Goal: Browse casually: Explore the website without a specific task or goal

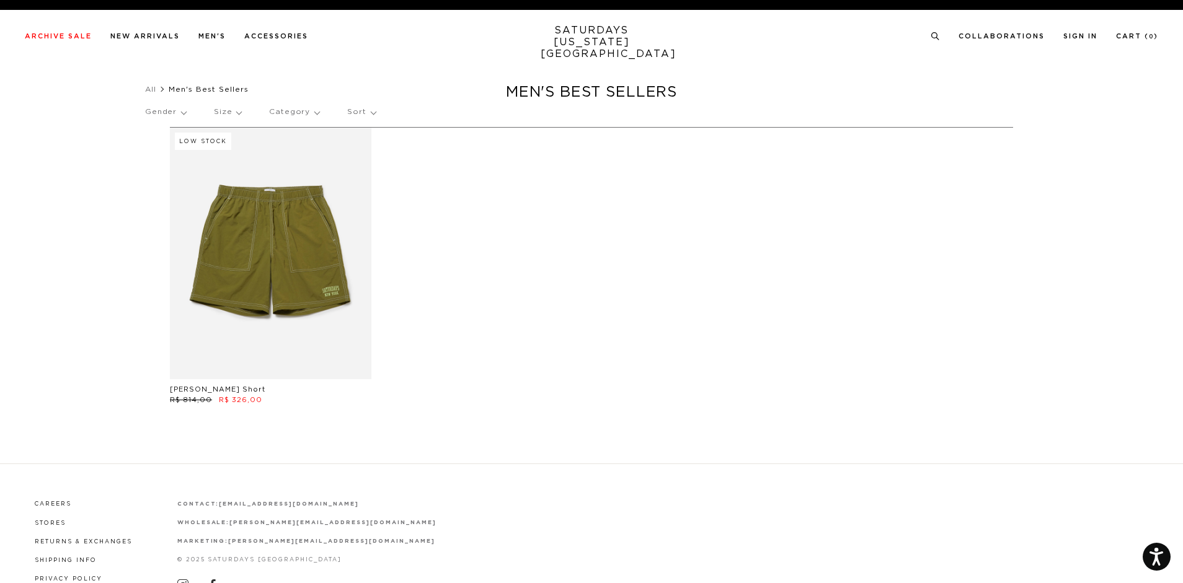
click at [598, 40] on link "SATURDAYS NEW YORK CITY" at bounding box center [592, 42] width 102 height 35
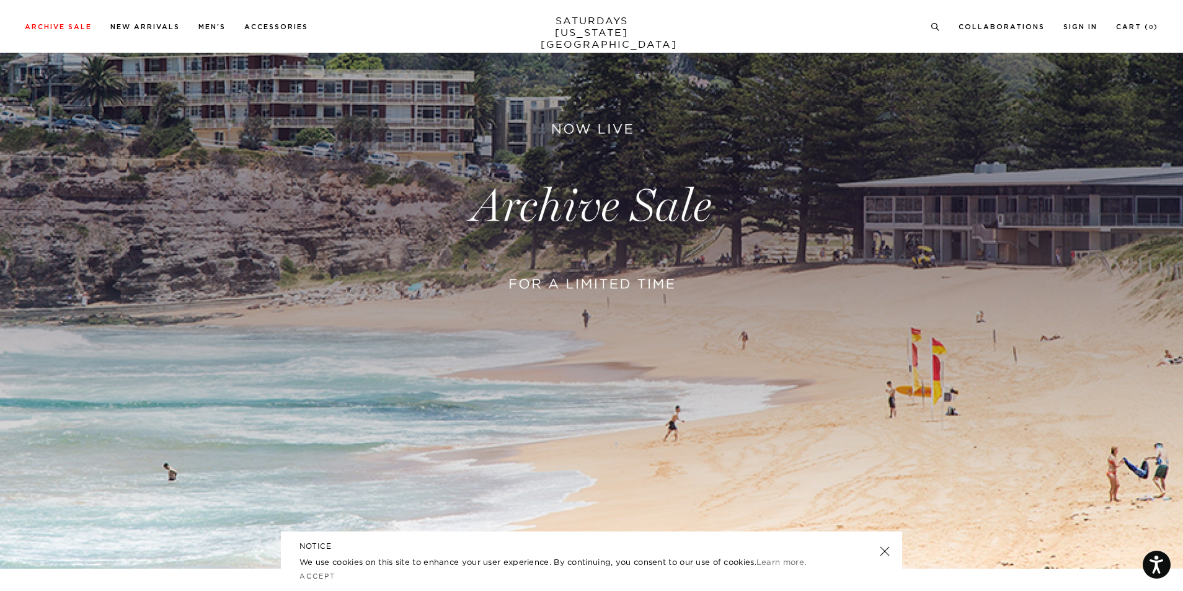
scroll to position [186, 0]
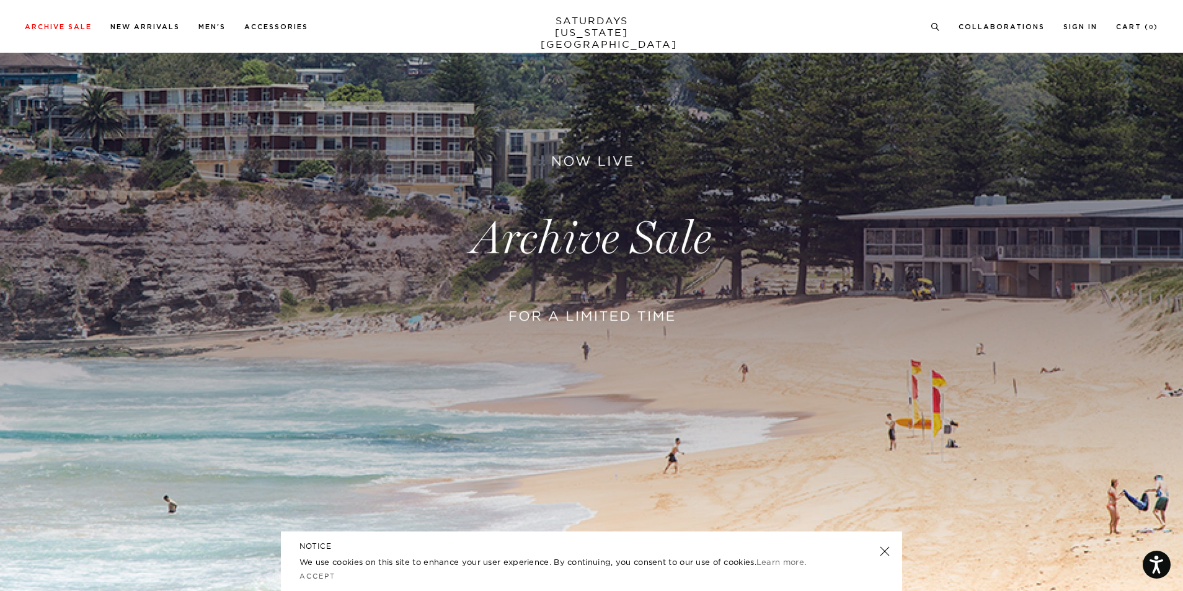
click at [880, 556] on link at bounding box center [884, 551] width 17 height 17
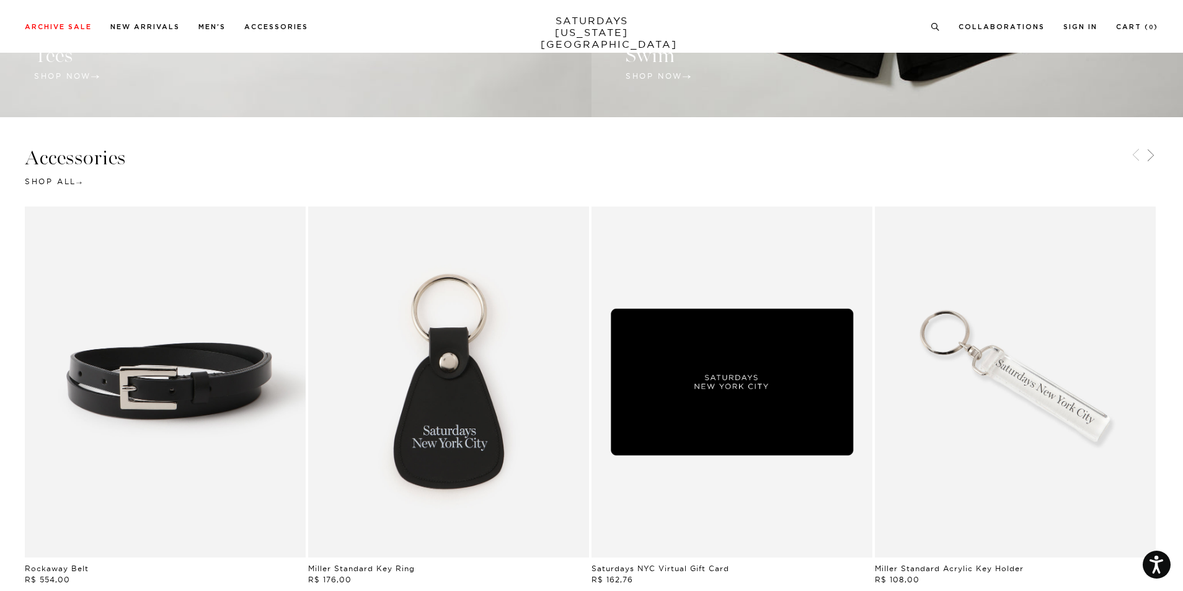
scroll to position [1734, 0]
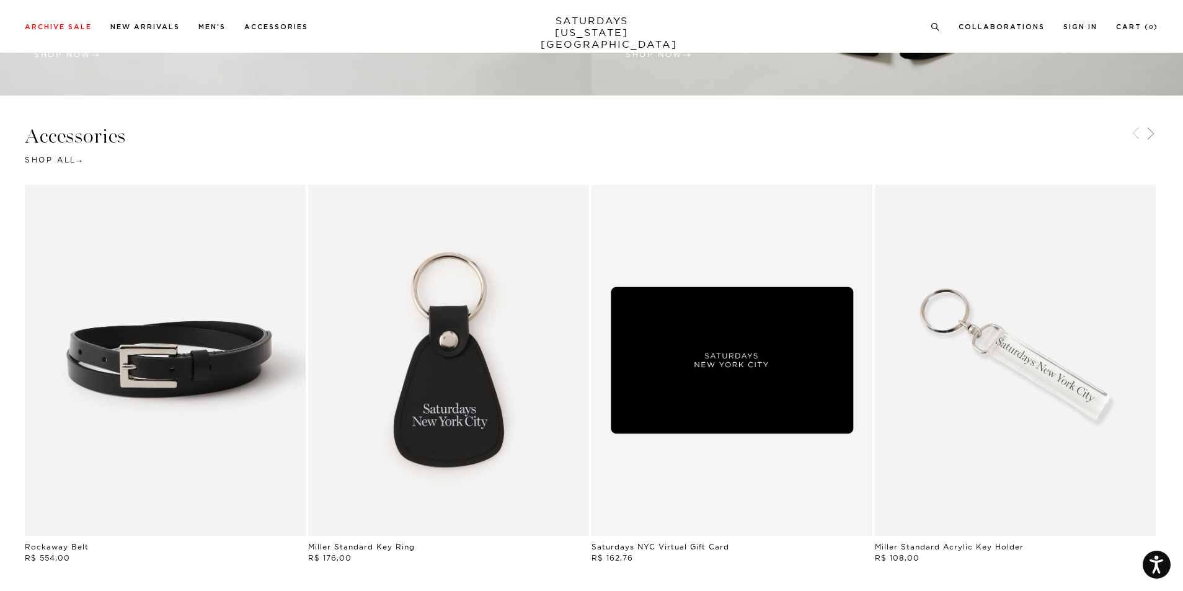
click at [715, 323] on link "Saturdays NYC Virtual Gift Card" at bounding box center [732, 360] width 281 height 351
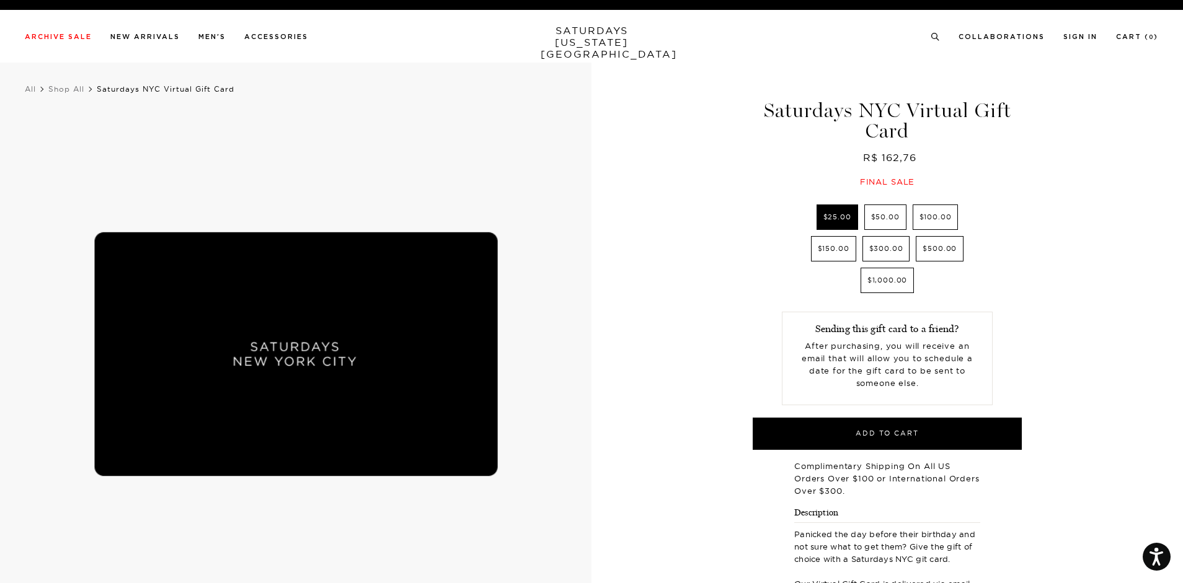
click at [874, 275] on label "$1,000.00" at bounding box center [888, 280] width 54 height 25
click at [0, 0] on input "$1,000.00" at bounding box center [0, 0] width 0 height 0
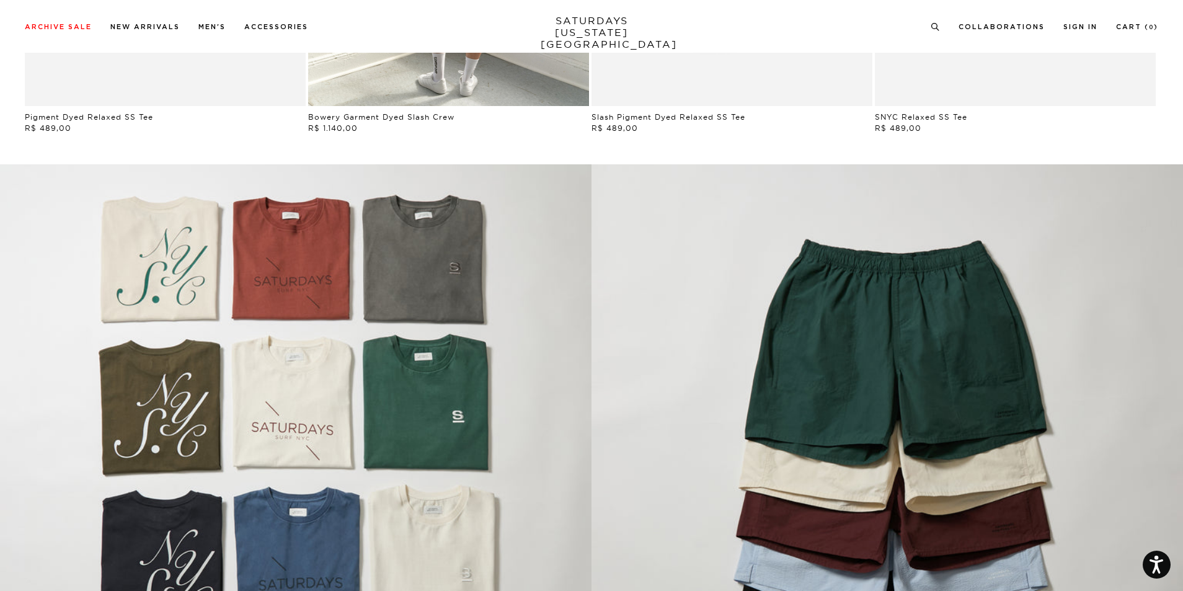
scroll to position [1300, 0]
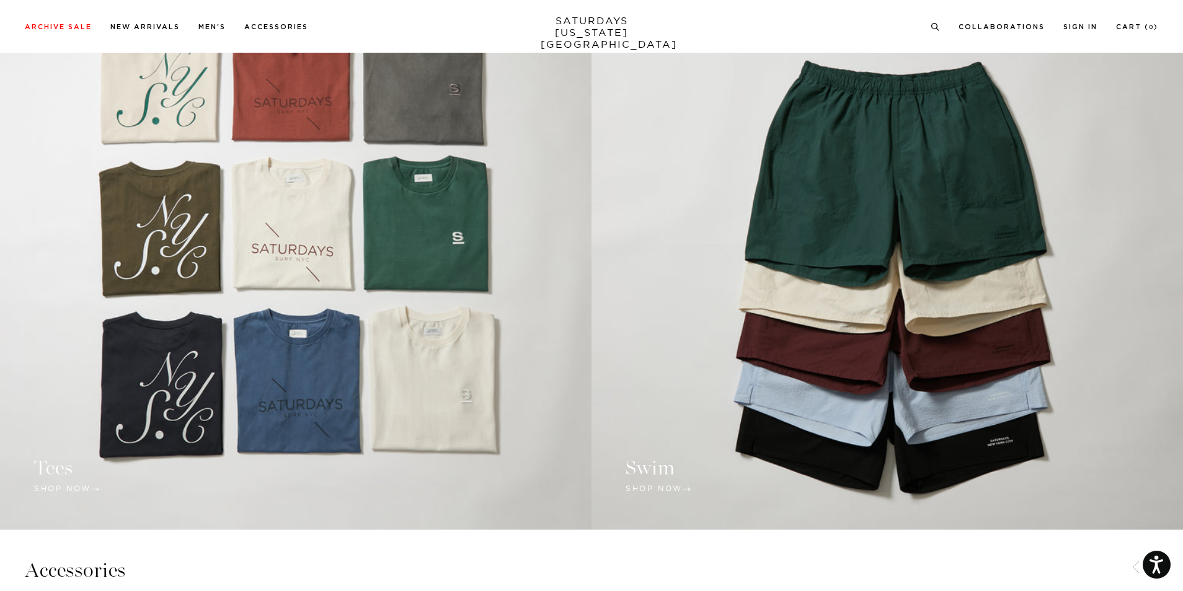
click at [440, 357] on link at bounding box center [296, 258] width 592 height 544
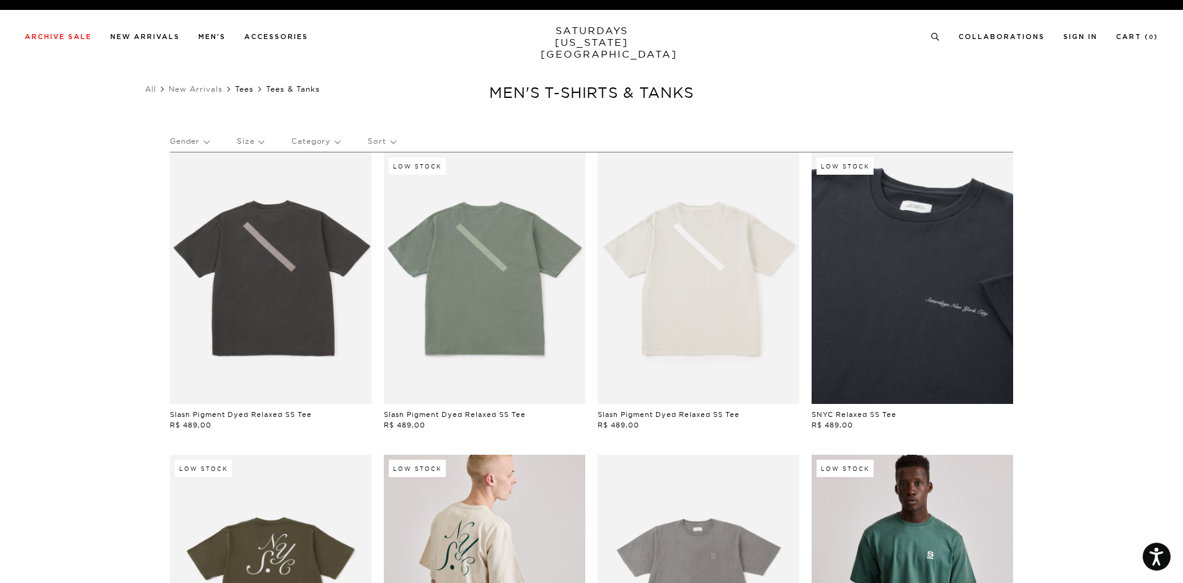
click at [248, 91] on link "Tees" at bounding box center [244, 88] width 19 height 9
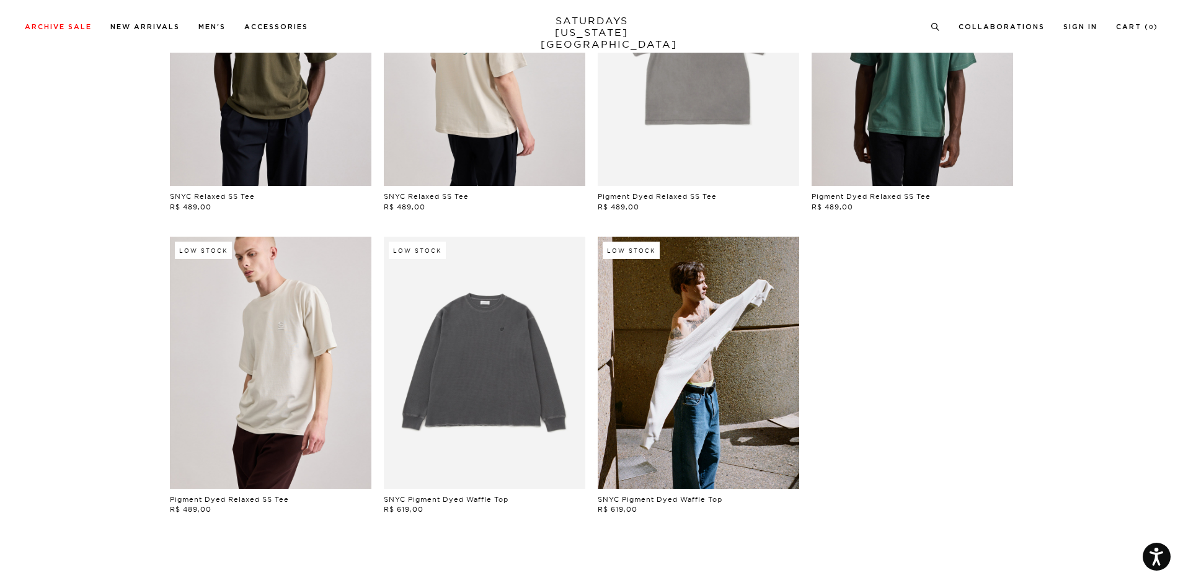
scroll to position [682, 0]
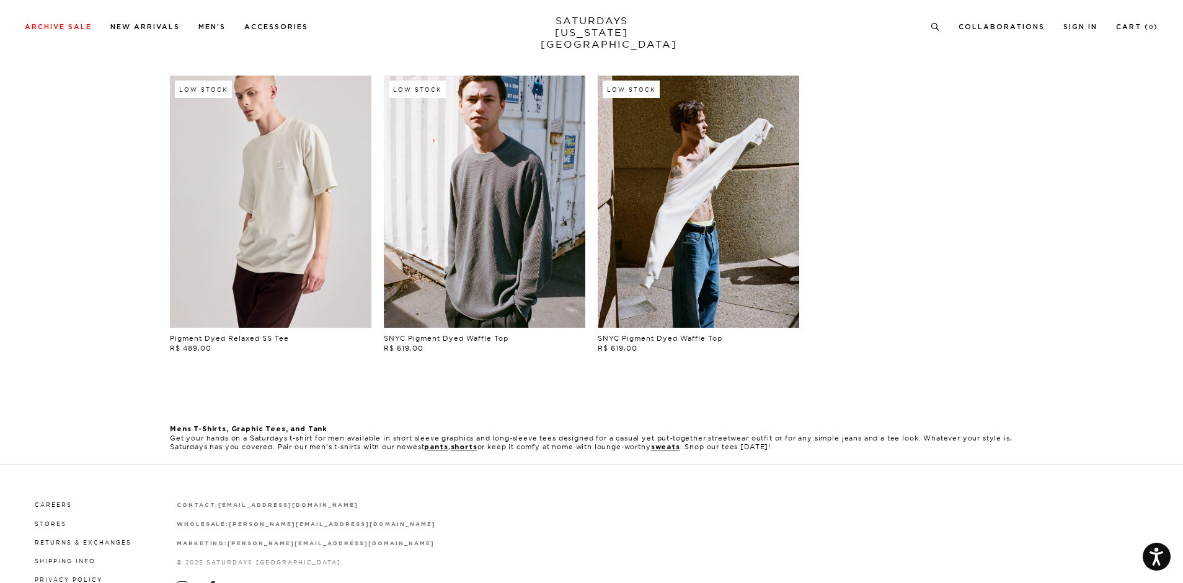
click at [517, 168] on link at bounding box center [485, 202] width 202 height 252
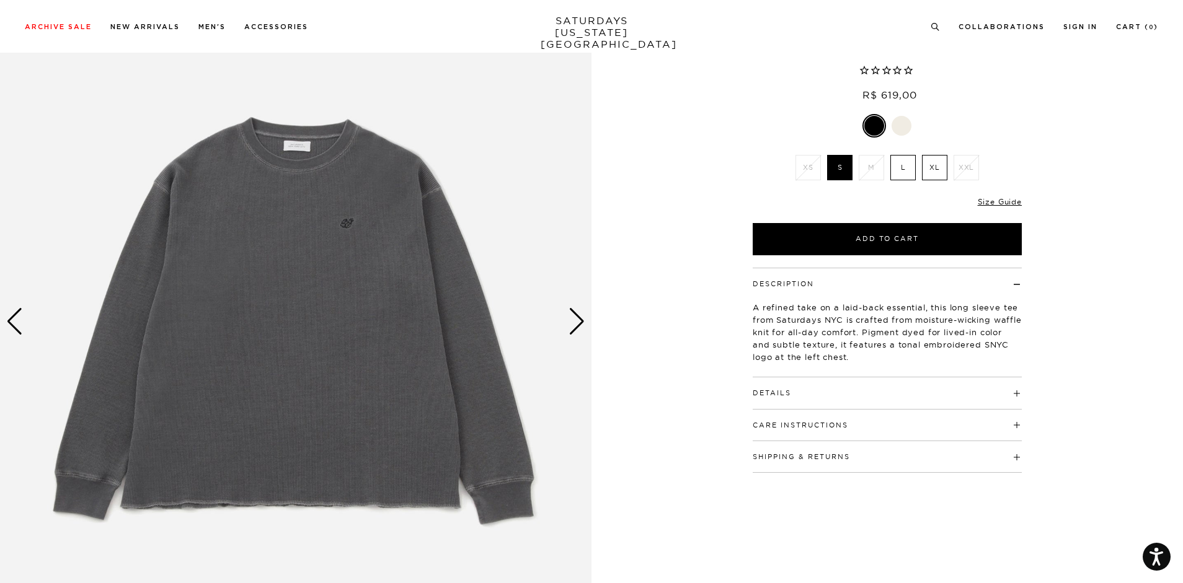
scroll to position [124, 0]
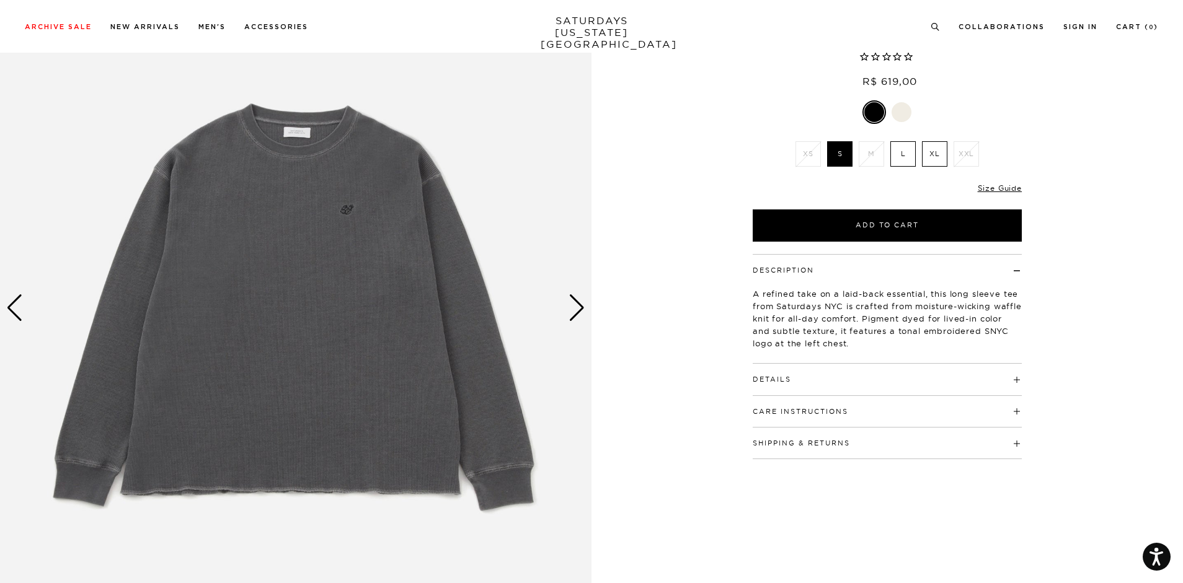
click at [588, 313] on img at bounding box center [296, 309] width 592 height 740
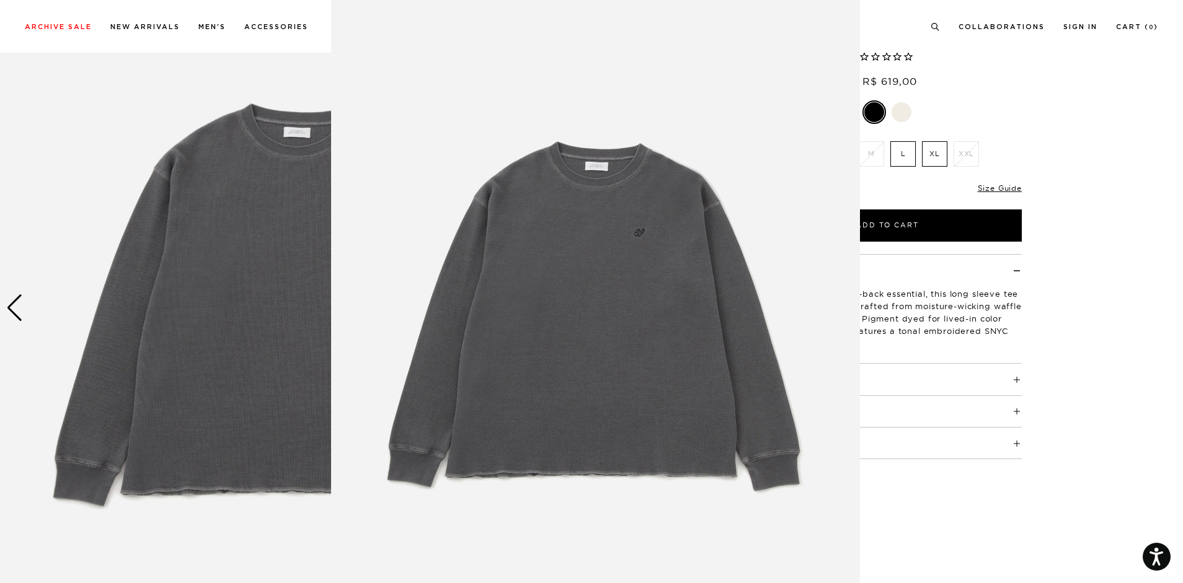
scroll to position [22, 0]
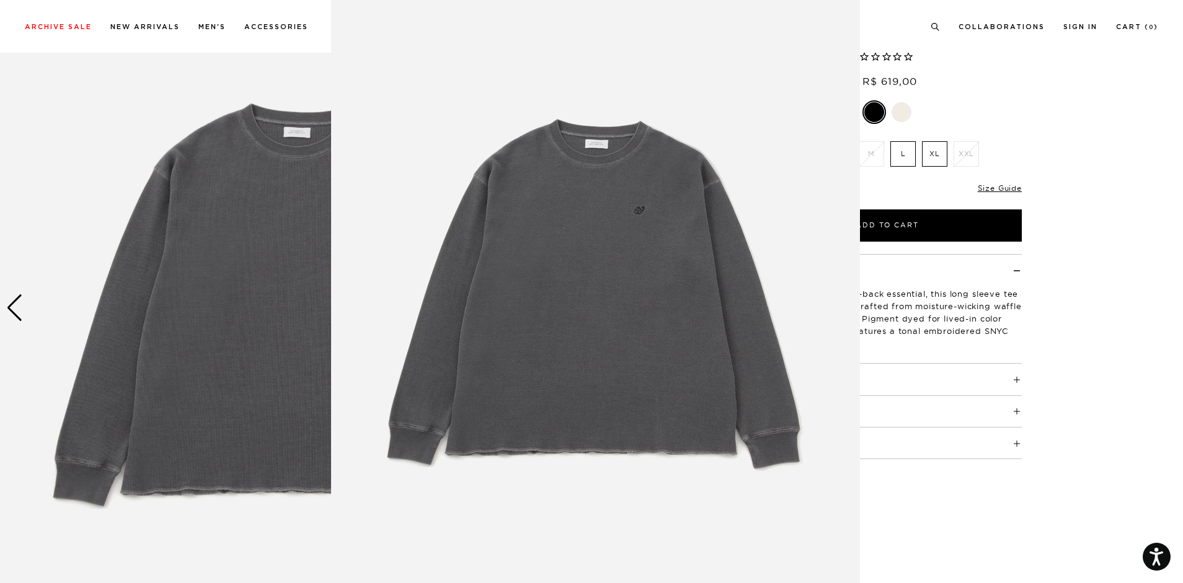
click at [581, 311] on img at bounding box center [595, 295] width 529 height 635
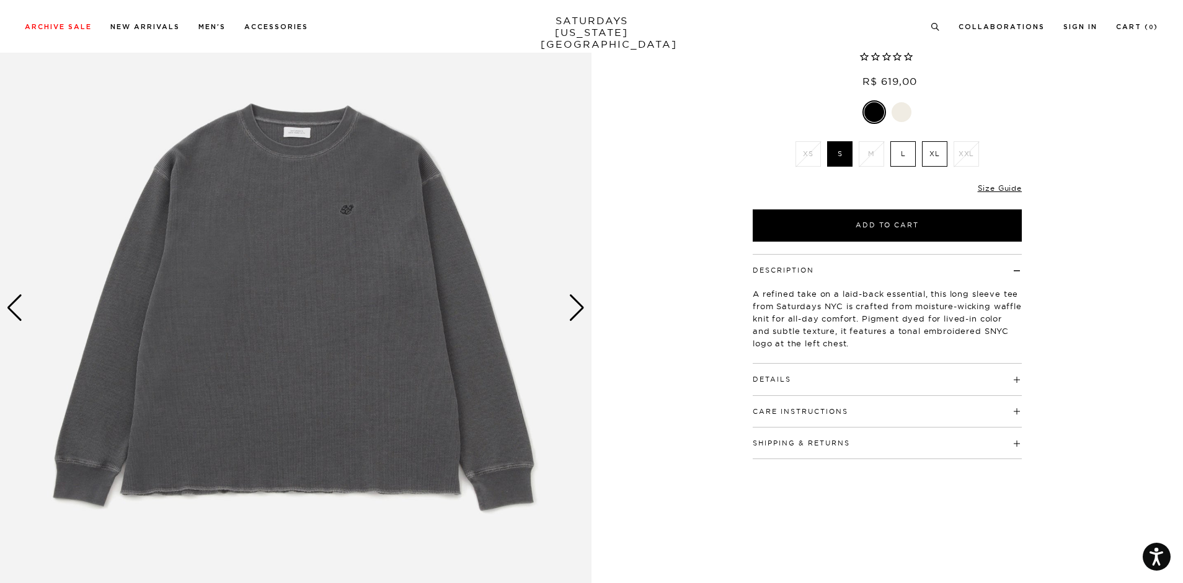
click at [581, 311] on div "Next slide" at bounding box center [577, 308] width 17 height 27
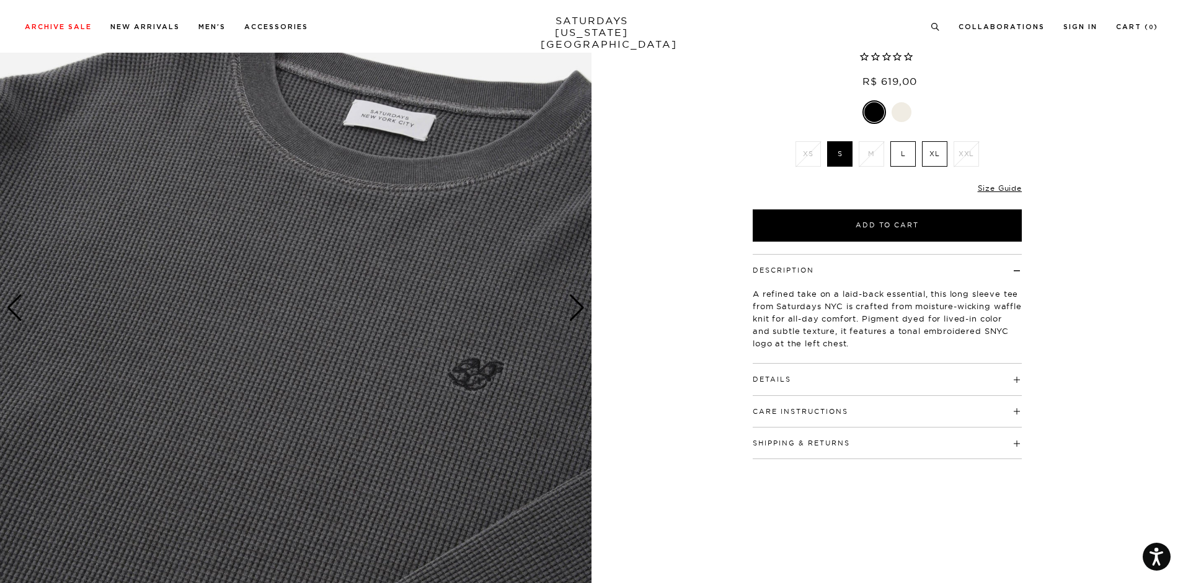
click at [581, 311] on div "Next slide" at bounding box center [577, 308] width 17 height 27
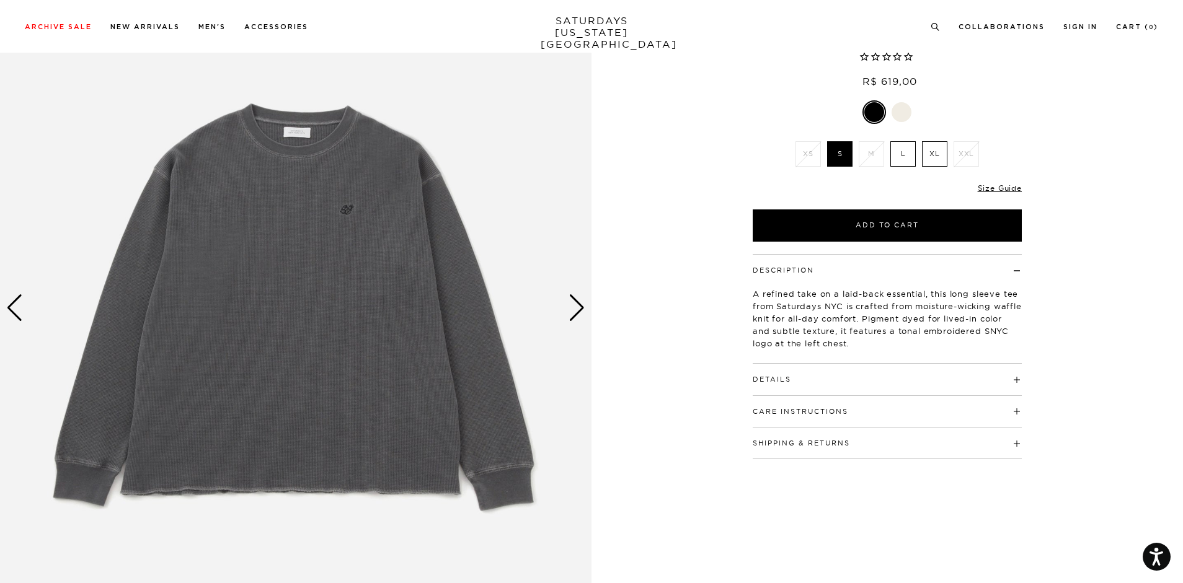
click at [581, 311] on div "Next slide" at bounding box center [577, 308] width 17 height 27
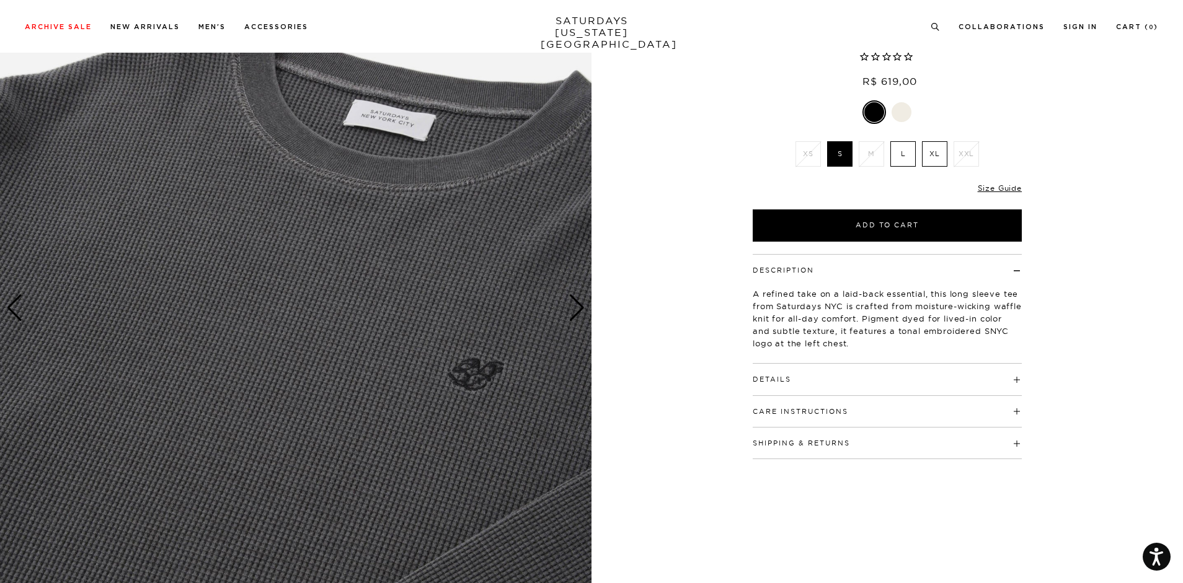
click at [581, 311] on div "Next slide" at bounding box center [577, 308] width 17 height 27
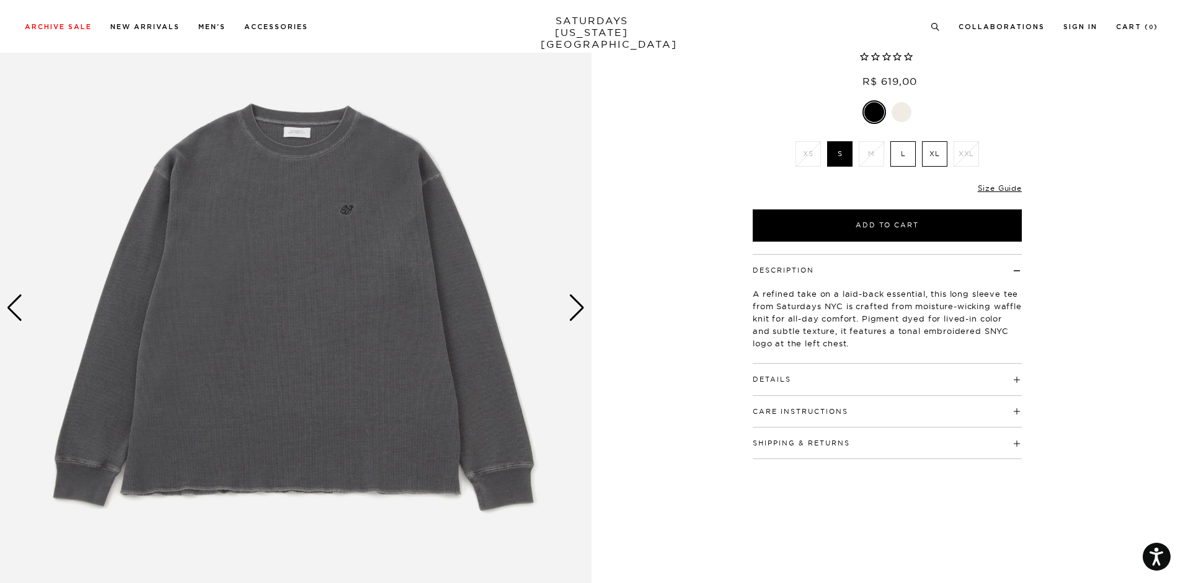
click at [581, 311] on div "Next slide" at bounding box center [577, 308] width 17 height 27
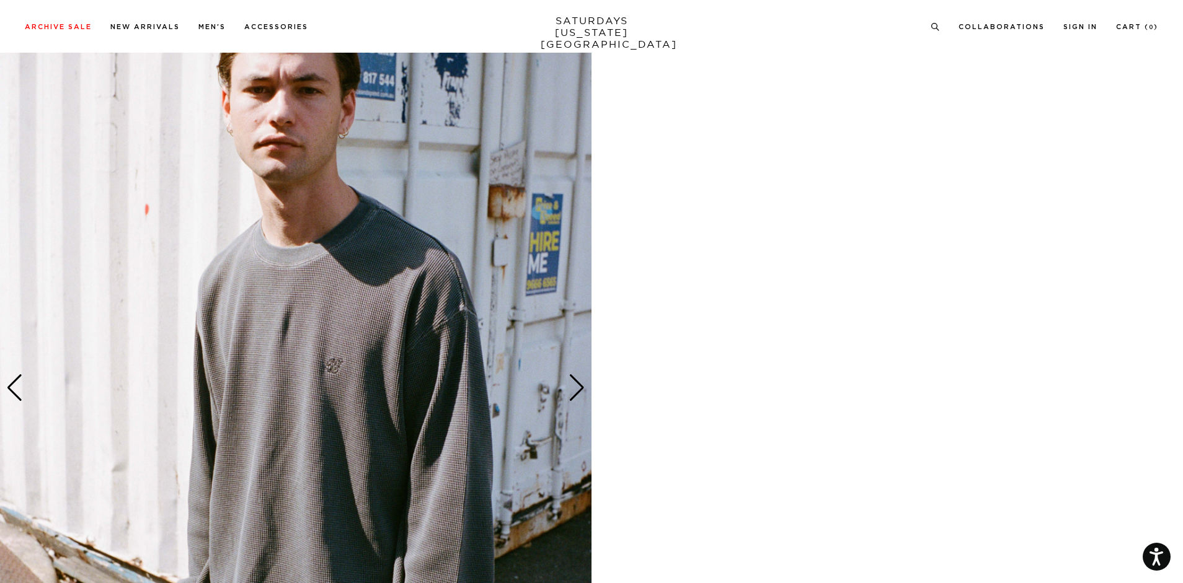
scroll to position [806, 0]
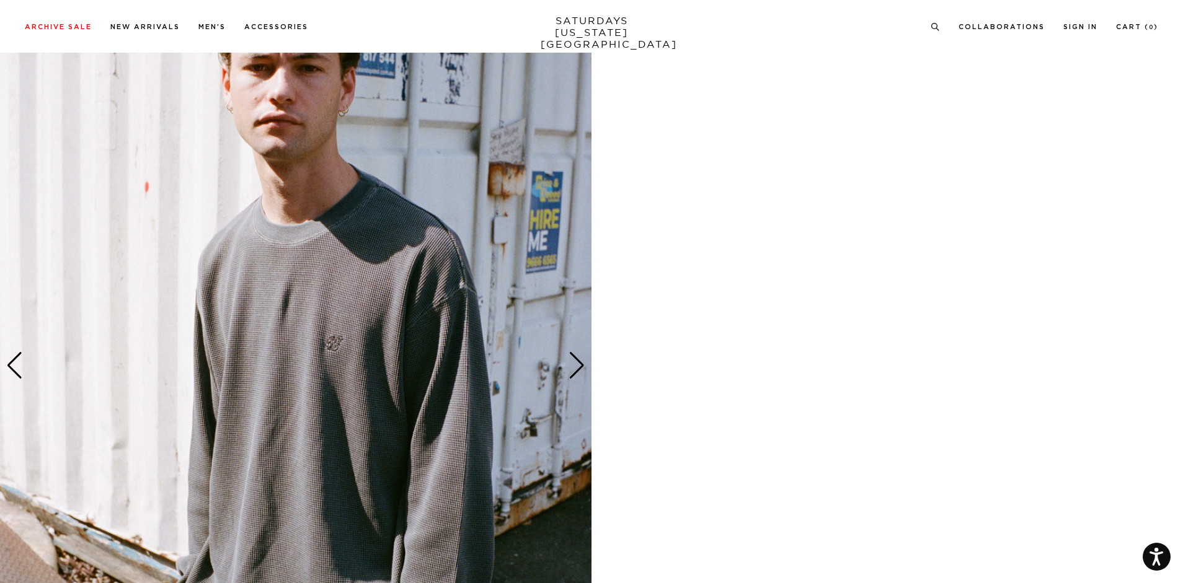
click at [582, 370] on div "Next slide" at bounding box center [577, 365] width 17 height 27
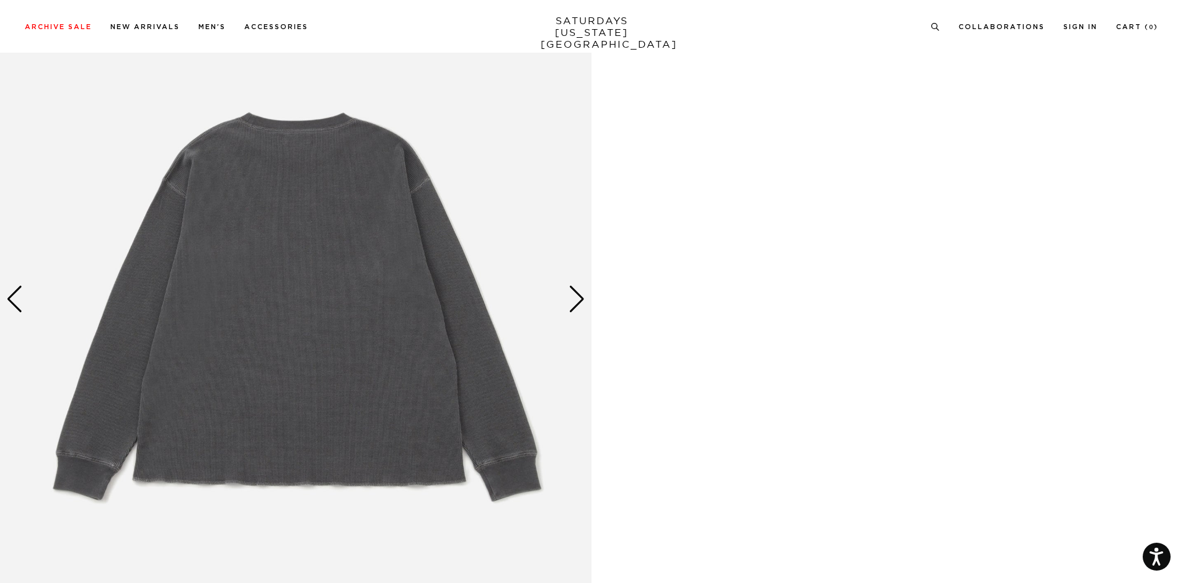
scroll to position [1612, 0]
click at [574, 301] on div "Next slide" at bounding box center [577, 298] width 17 height 27
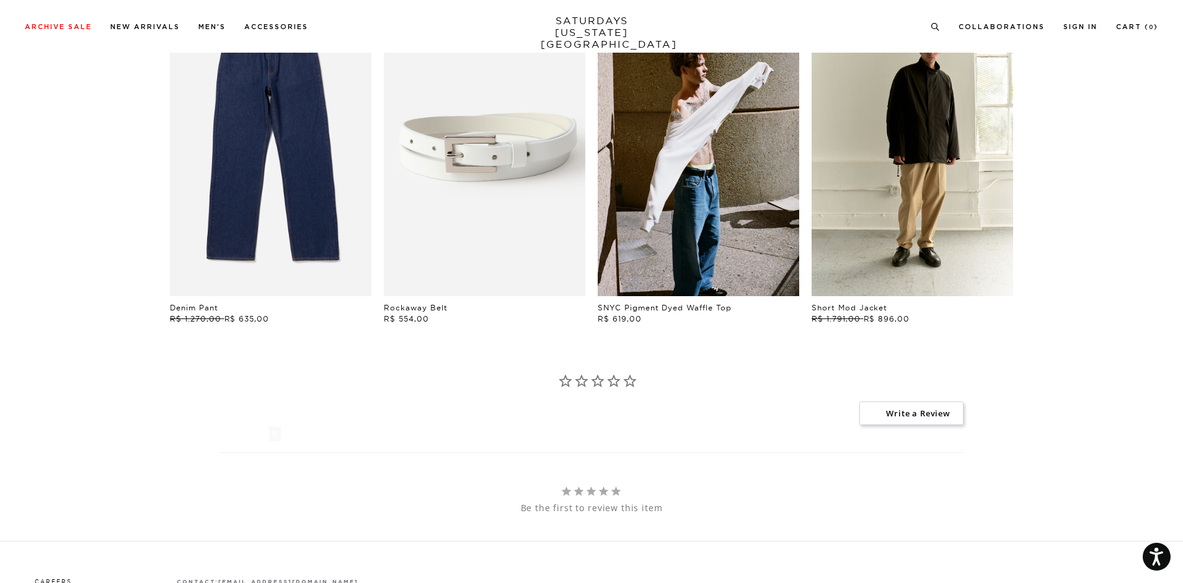
scroll to position [2294, 0]
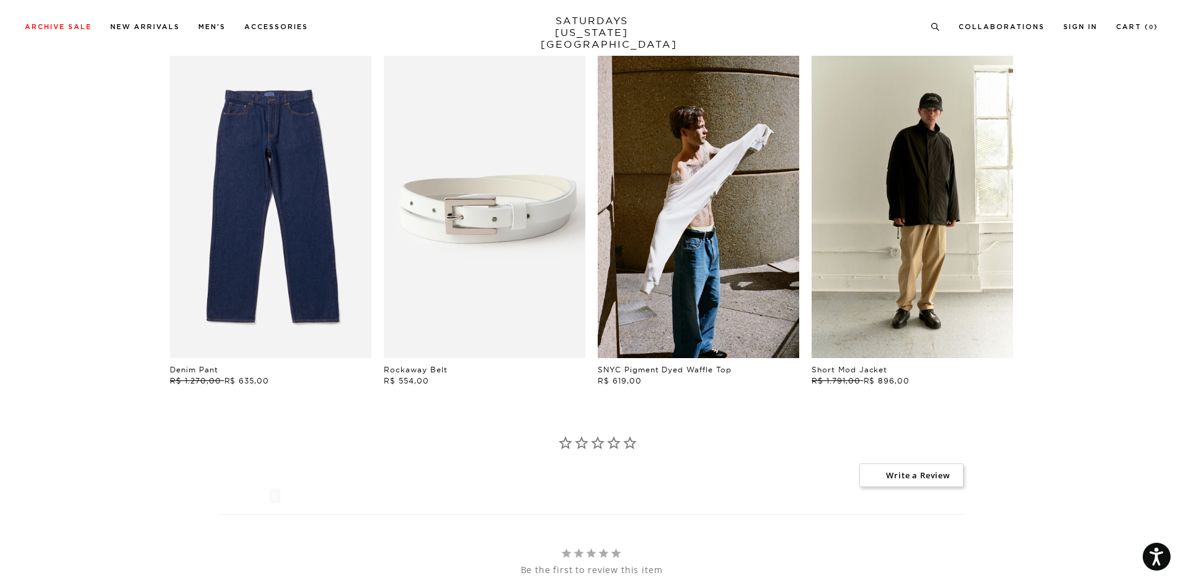
click at [960, 244] on link "files/SATURDAYS-LOOKBOOK-FW2413143.jpg" at bounding box center [913, 207] width 202 height 303
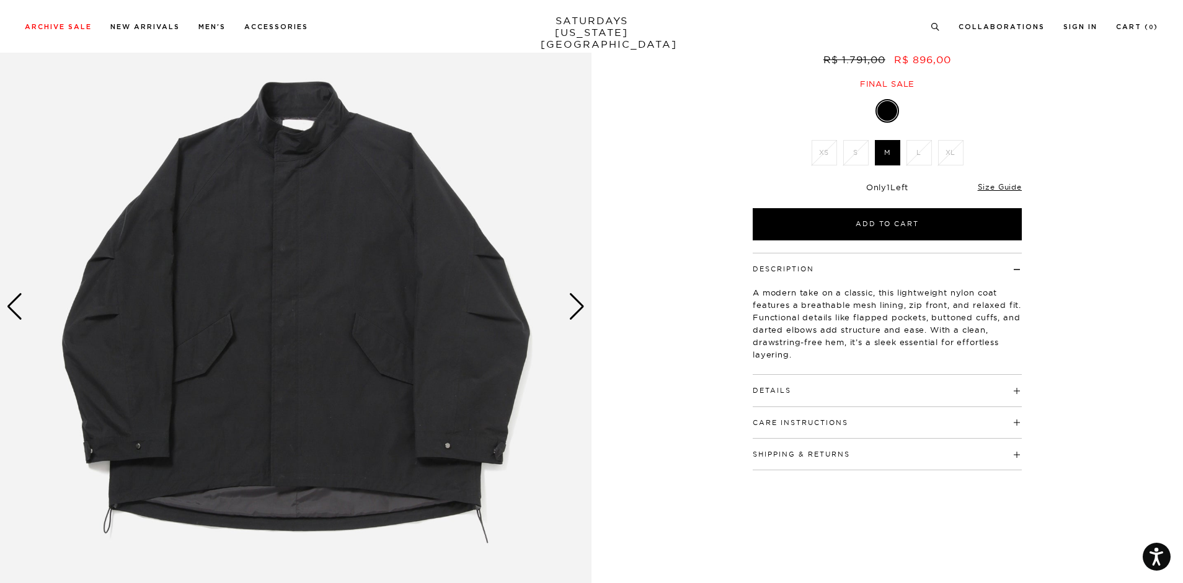
scroll to position [124, 0]
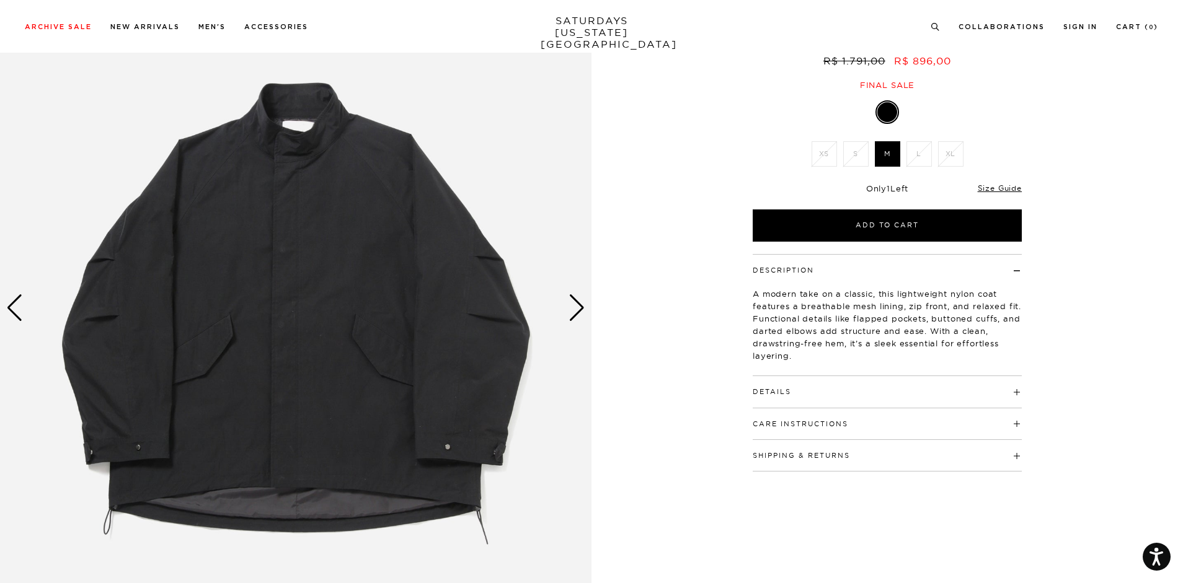
click at [579, 296] on div "Next slide" at bounding box center [577, 308] width 17 height 27
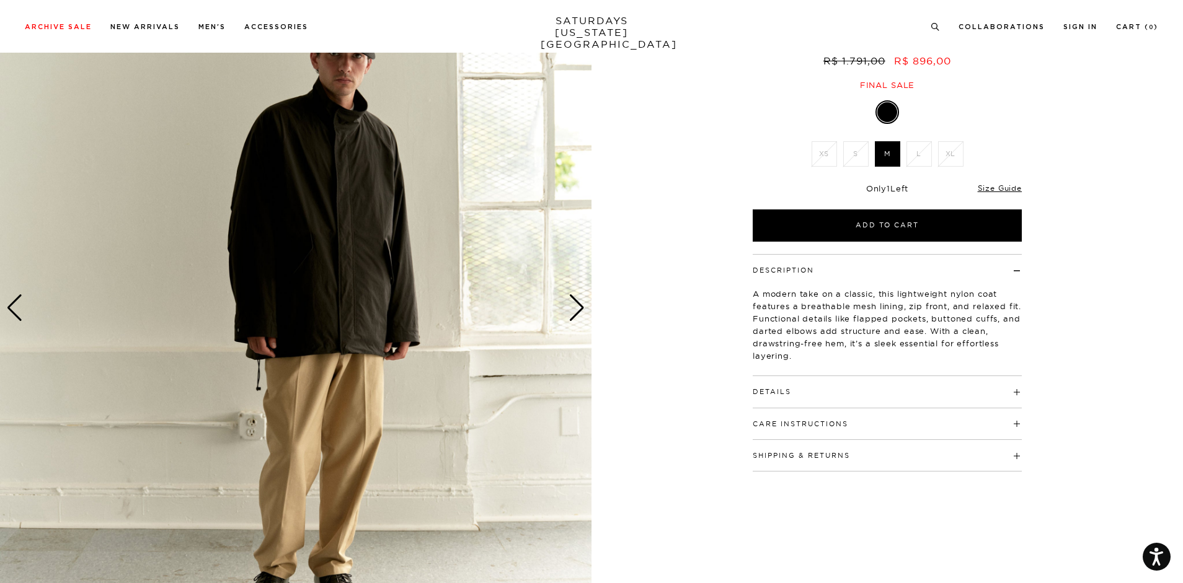
click at [579, 296] on div "Next slide" at bounding box center [577, 308] width 17 height 27
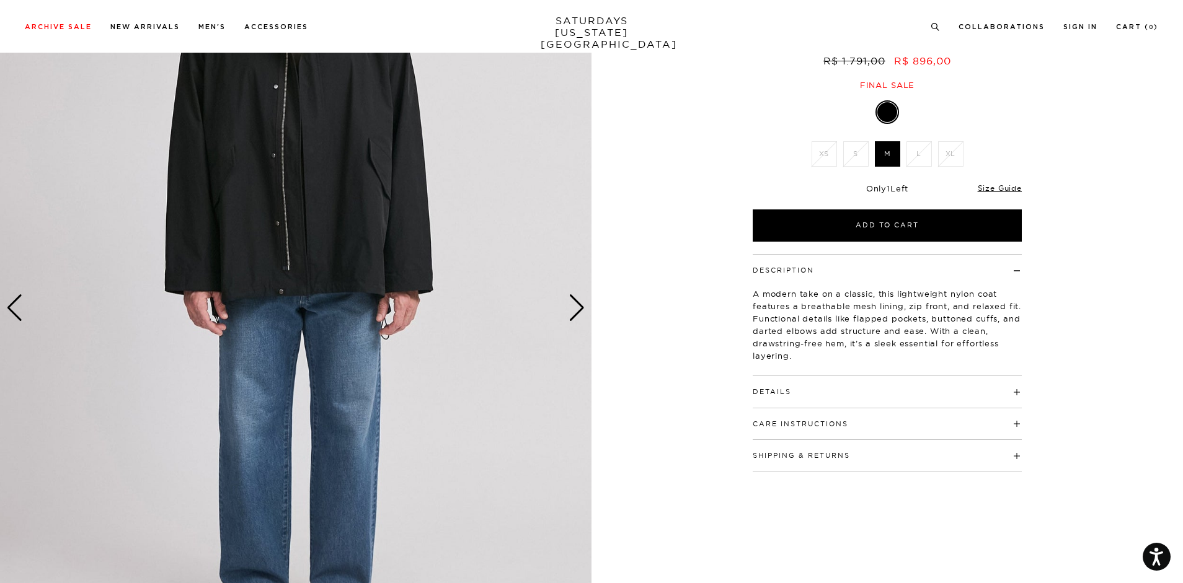
scroll to position [62, 0]
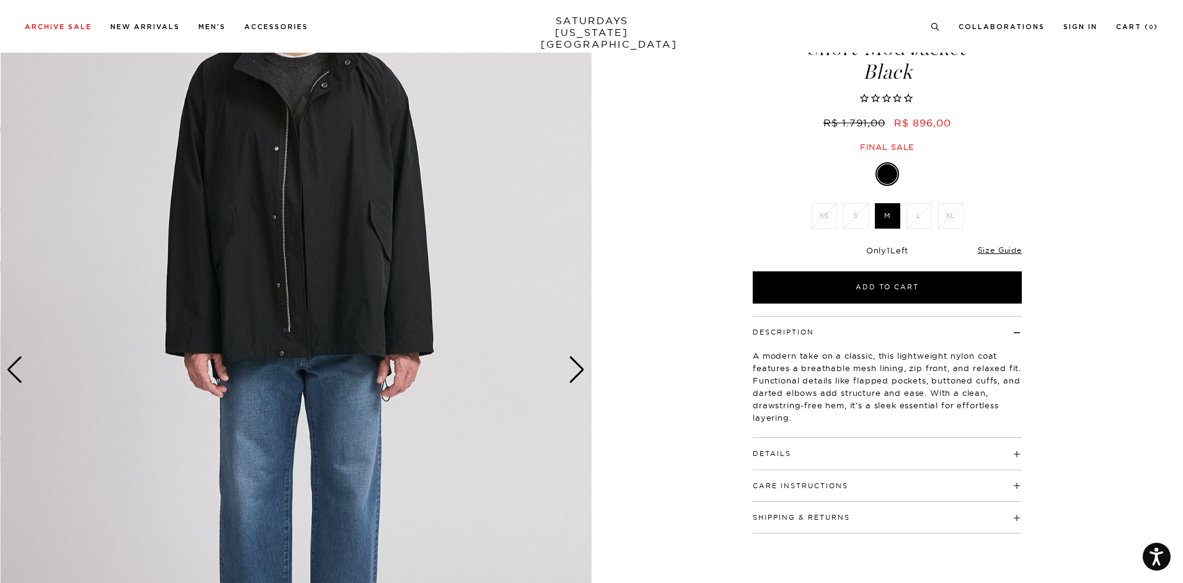
click at [571, 370] on div "Next slide" at bounding box center [577, 370] width 17 height 27
click at [572, 370] on div "Next slide" at bounding box center [577, 370] width 17 height 27
click at [575, 372] on div "Next slide" at bounding box center [577, 370] width 17 height 27
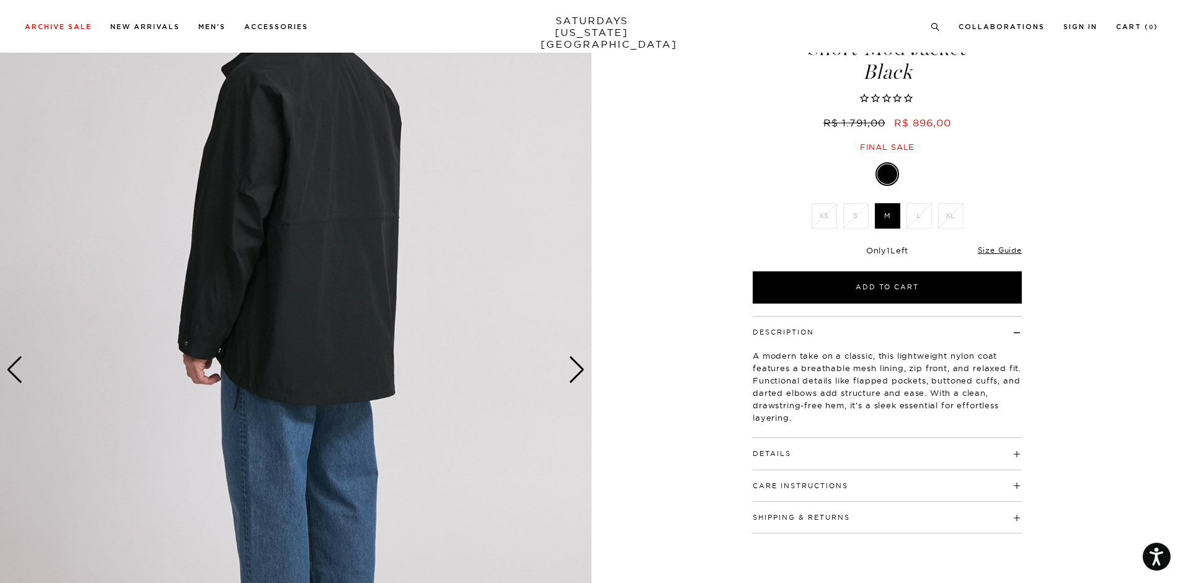
click at [579, 371] on div "Next slide" at bounding box center [577, 370] width 17 height 27
click at [582, 369] on div "Next slide" at bounding box center [577, 370] width 17 height 27
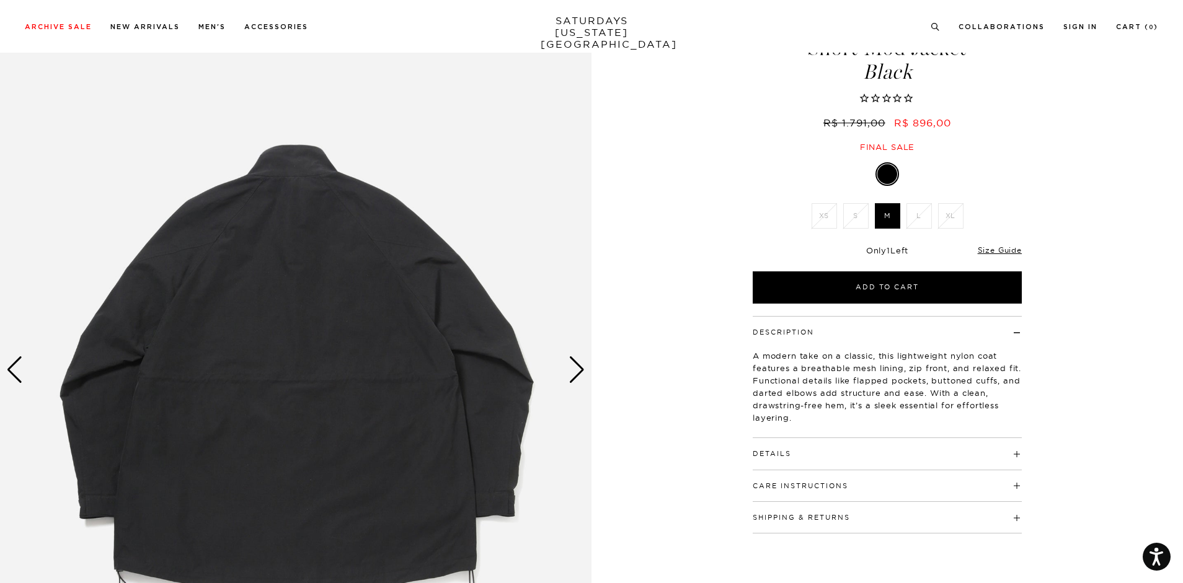
click at [582, 369] on div "Next slide" at bounding box center [577, 370] width 17 height 27
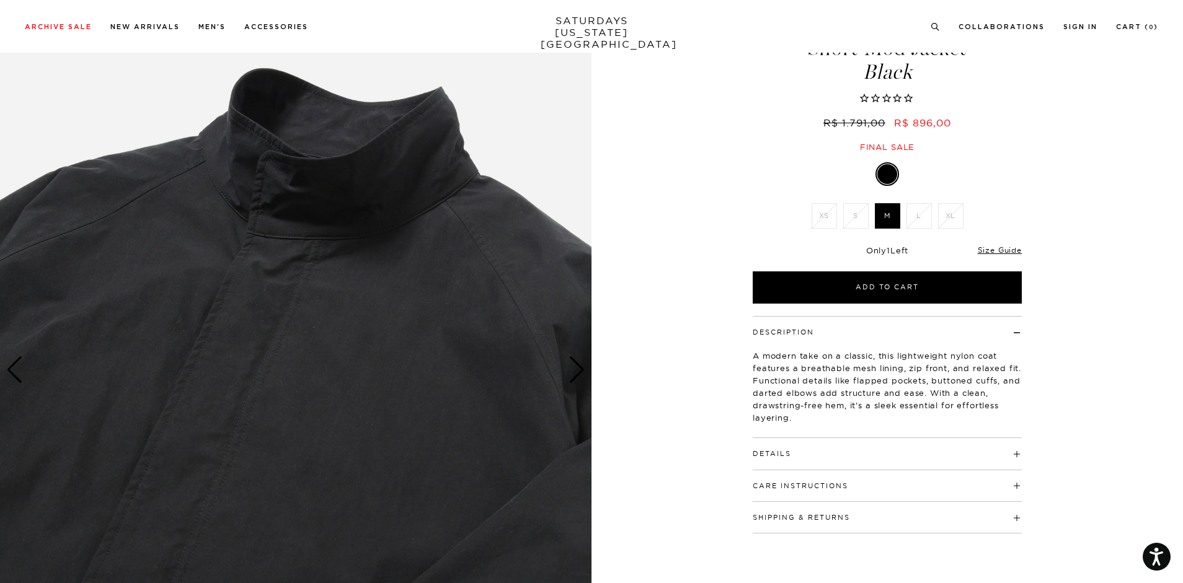
click at [582, 369] on div "Next slide" at bounding box center [577, 370] width 17 height 27
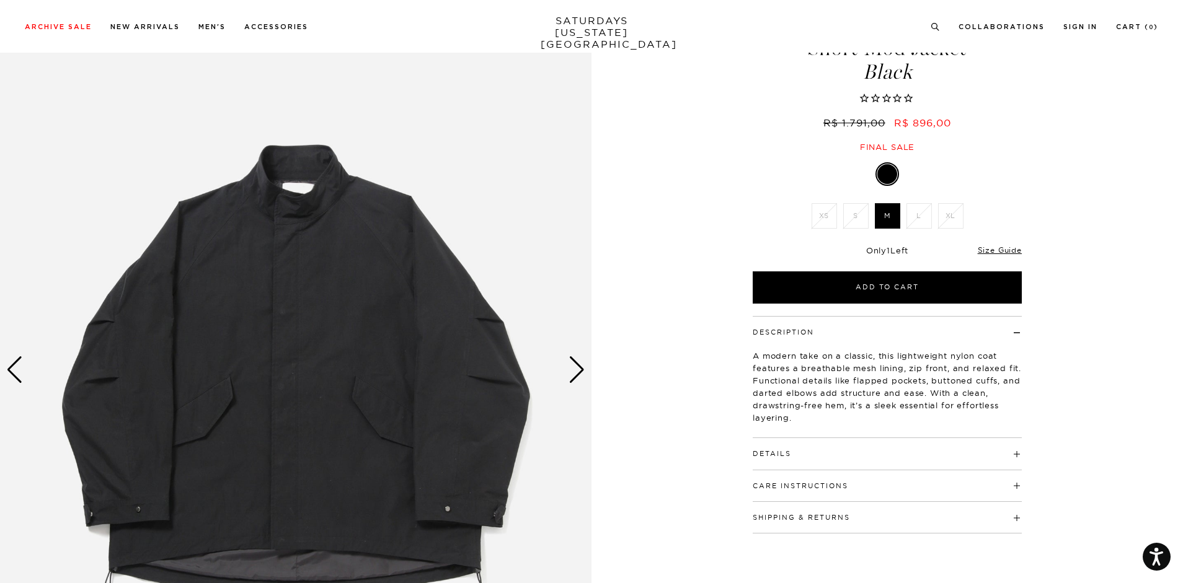
click at [582, 369] on div "Next slide" at bounding box center [577, 370] width 17 height 27
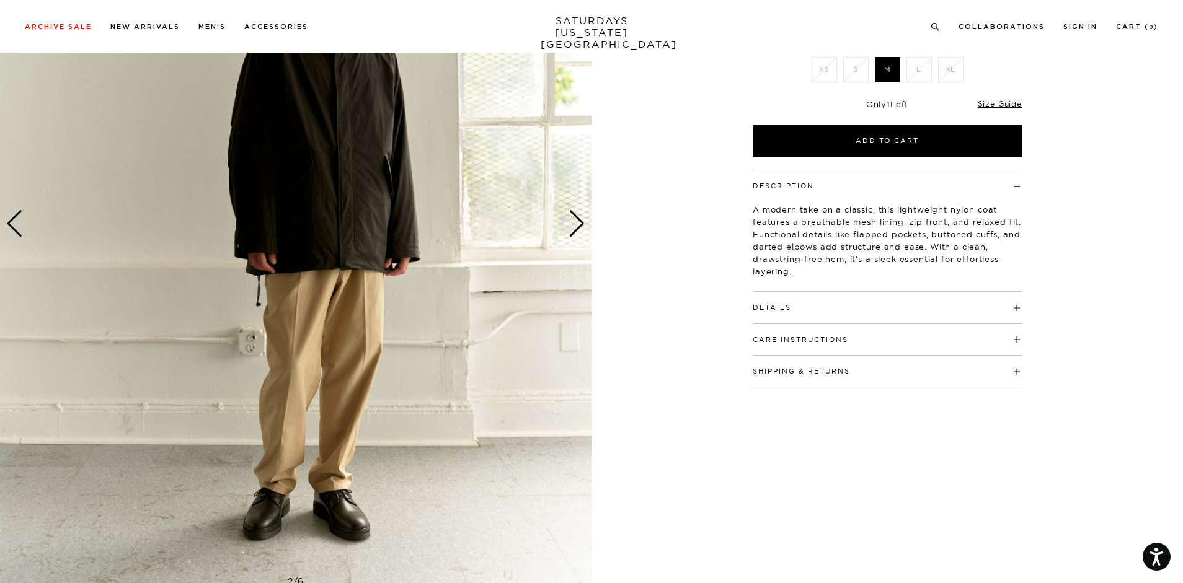
scroll to position [186, 0]
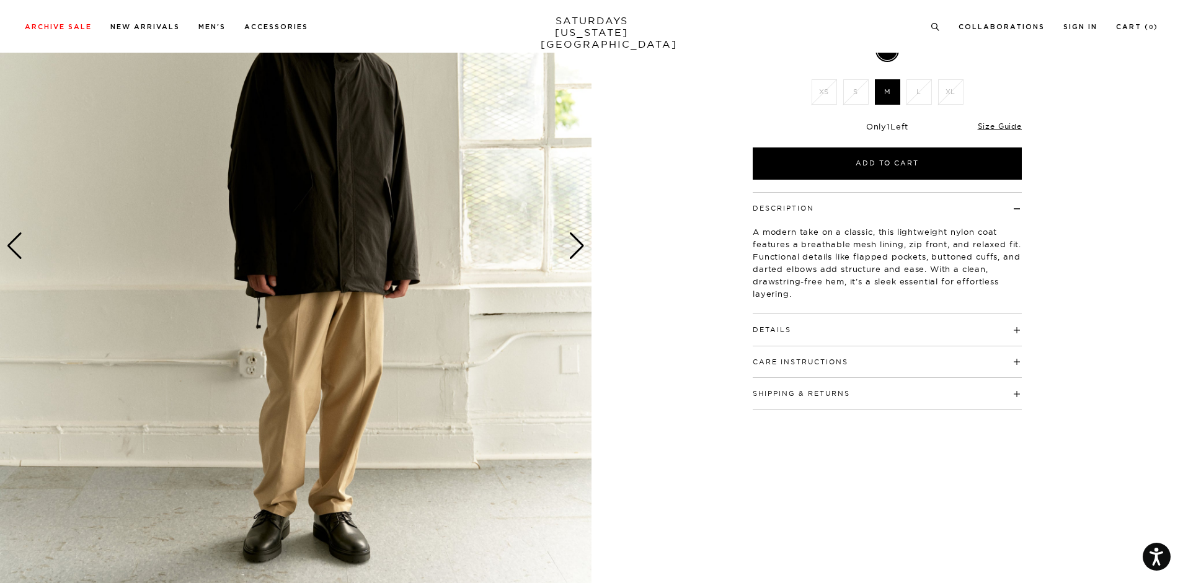
click at [583, 247] on div "Next slide" at bounding box center [577, 246] width 17 height 27
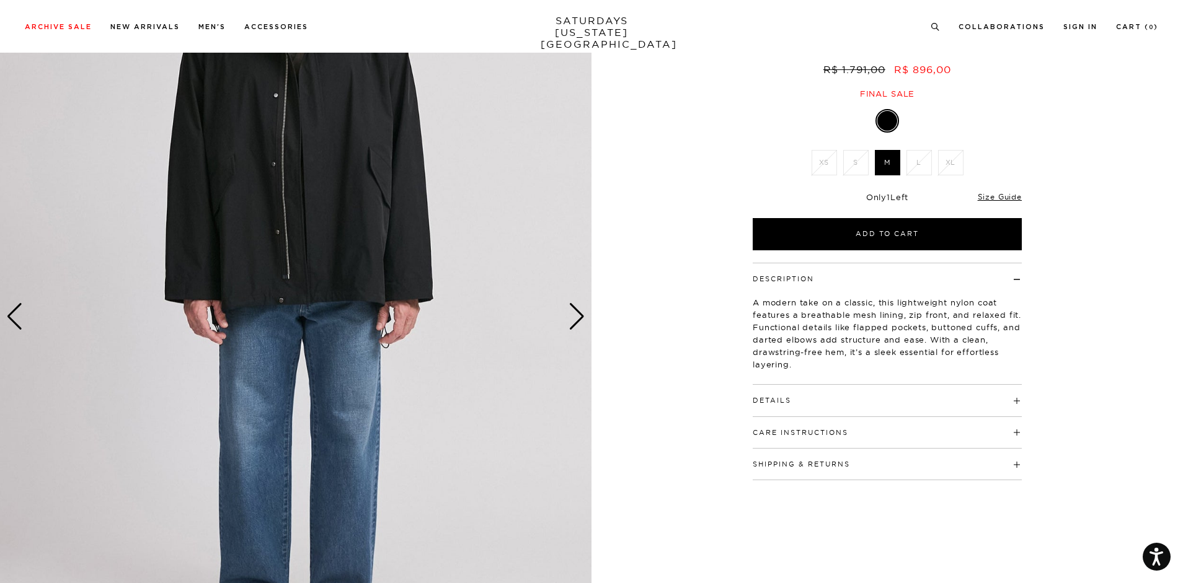
scroll to position [0, 0]
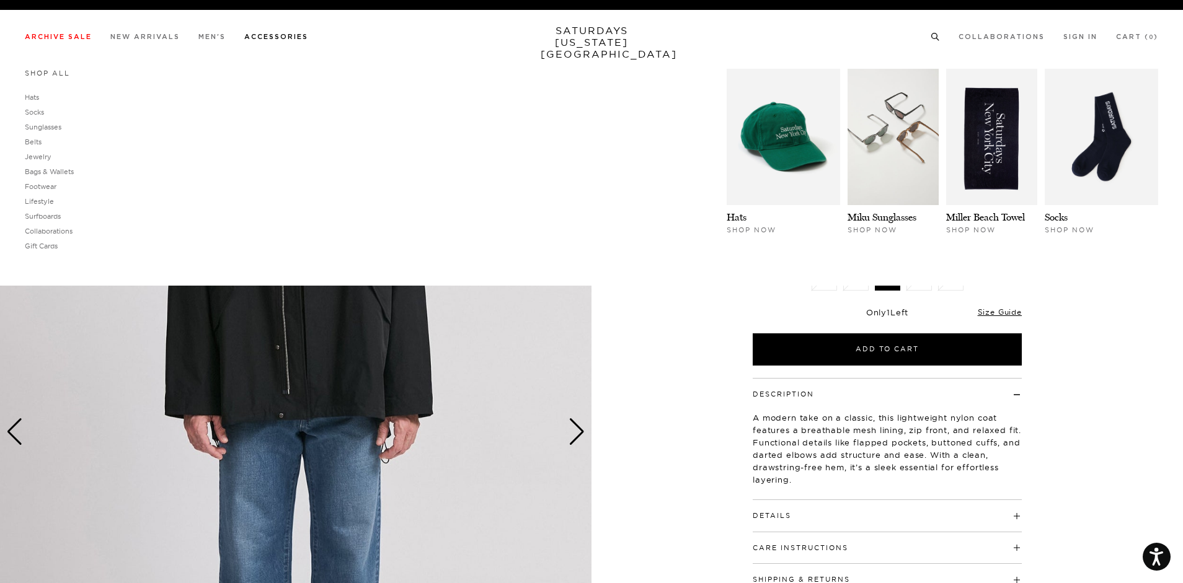
click at [56, 71] on link "Shop All" at bounding box center [47, 73] width 45 height 9
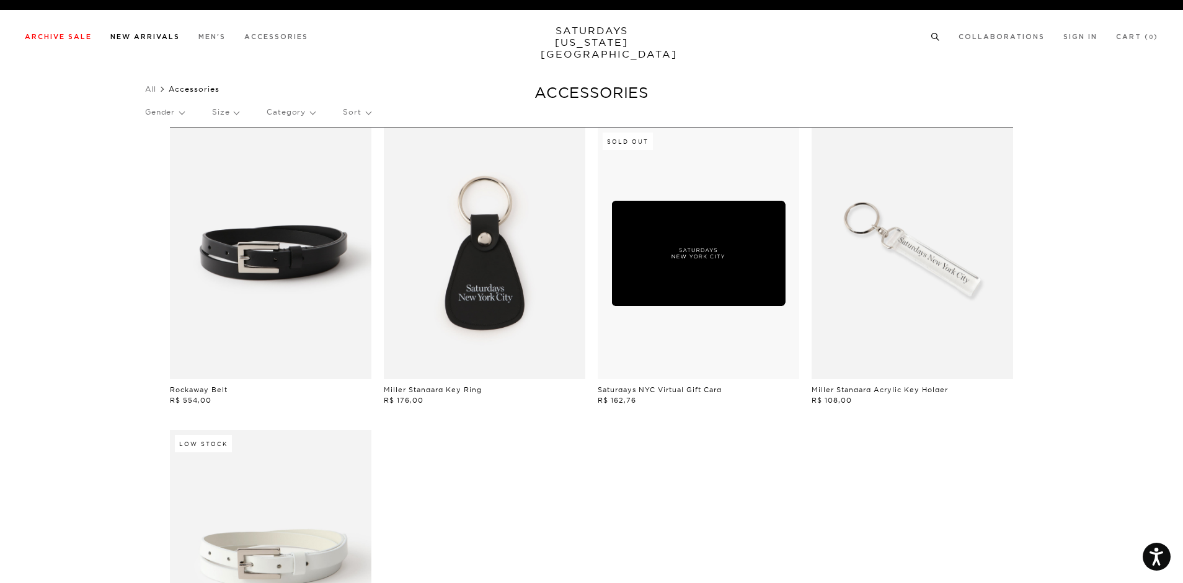
click at [159, 30] on li "New Arrivals" at bounding box center [144, 35] width 69 height 11
click at [159, 35] on link "New Arrivals" at bounding box center [144, 36] width 69 height 7
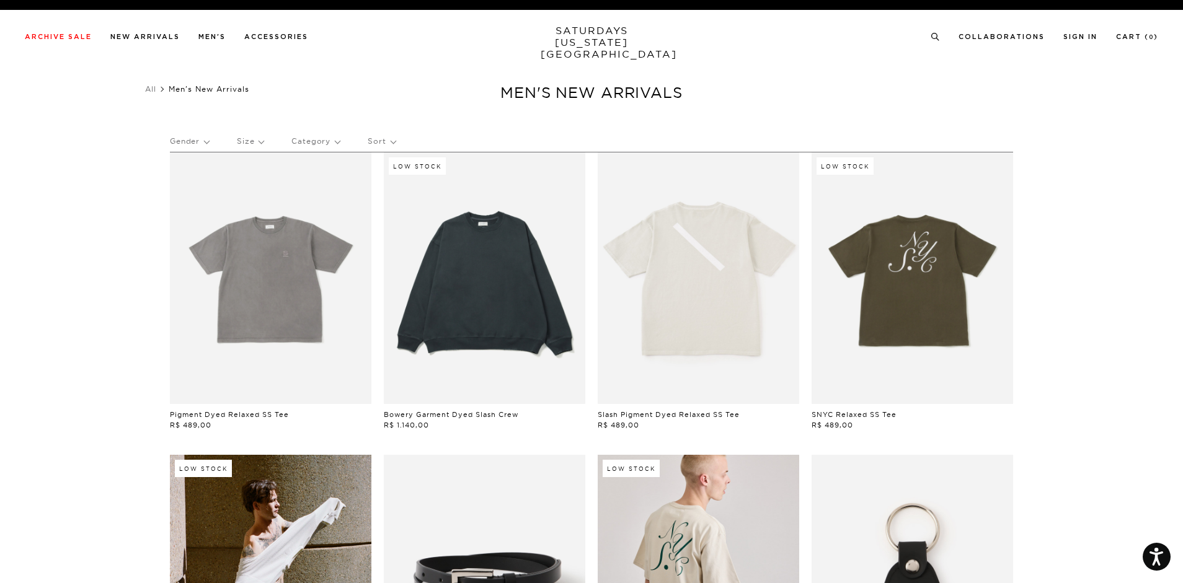
click at [510, 272] on link at bounding box center [485, 279] width 202 height 252
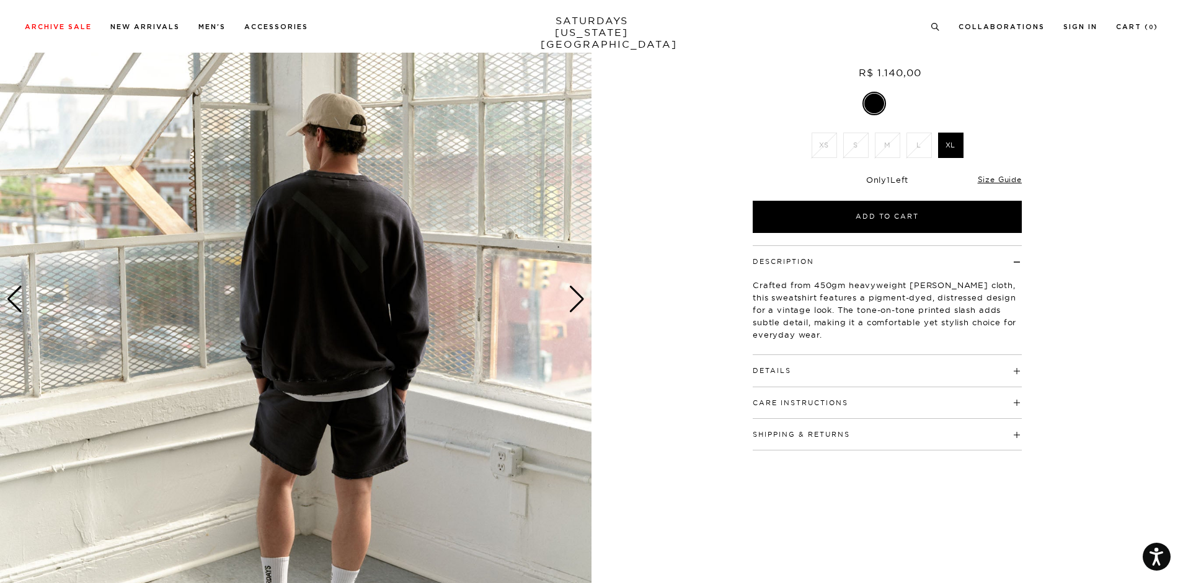
scroll to position [124, 0]
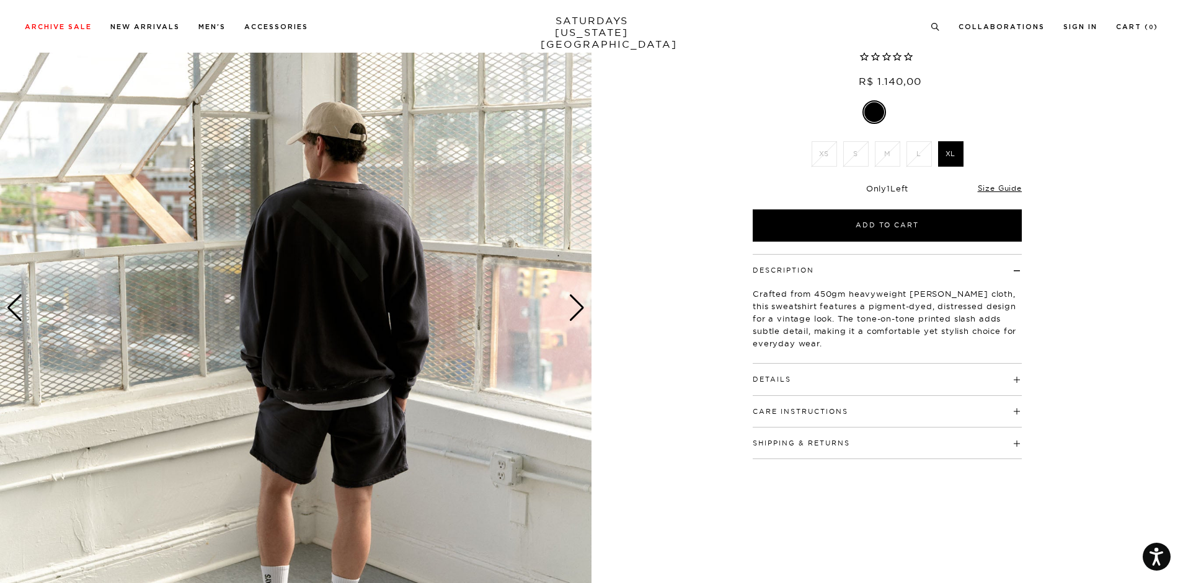
click at [572, 299] on div "Next slide" at bounding box center [577, 308] width 17 height 27
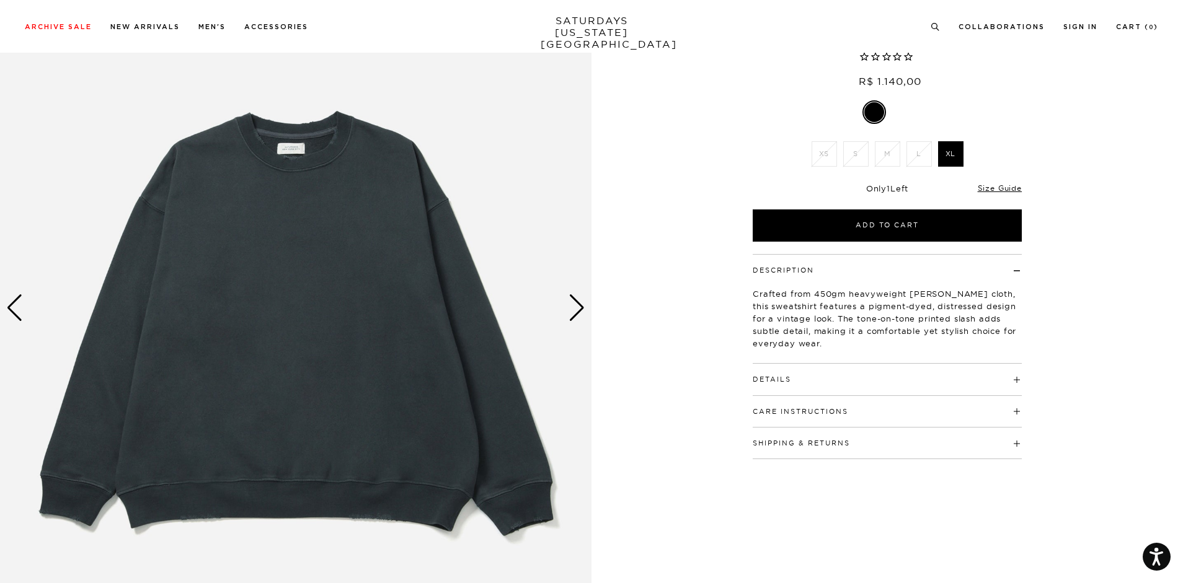
click at [572, 299] on div "Next slide" at bounding box center [577, 308] width 17 height 27
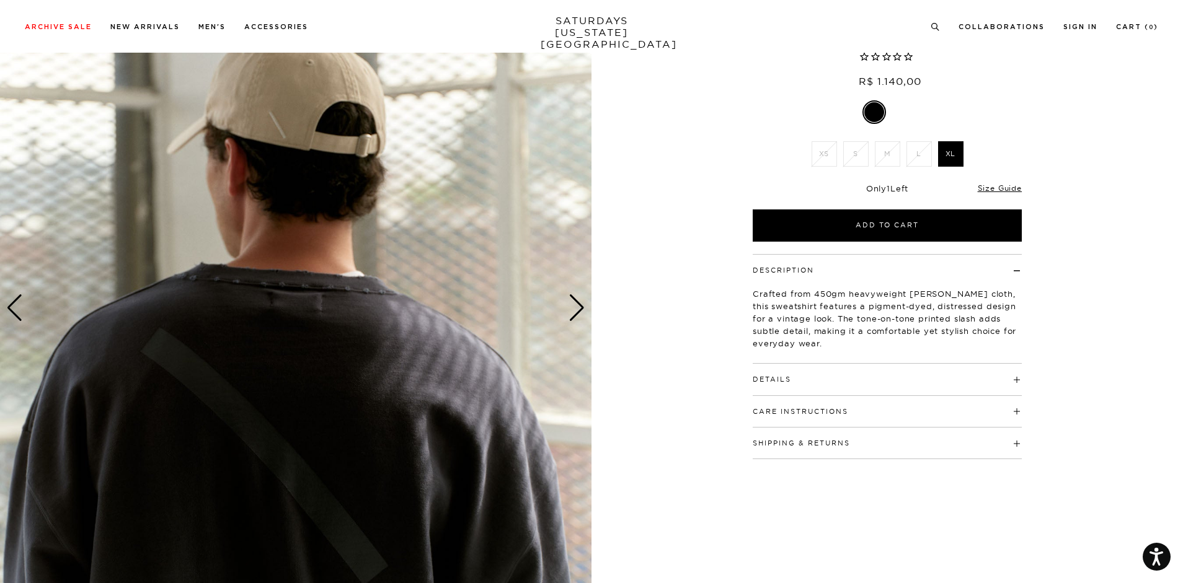
click at [572, 299] on div "Next slide" at bounding box center [577, 308] width 17 height 27
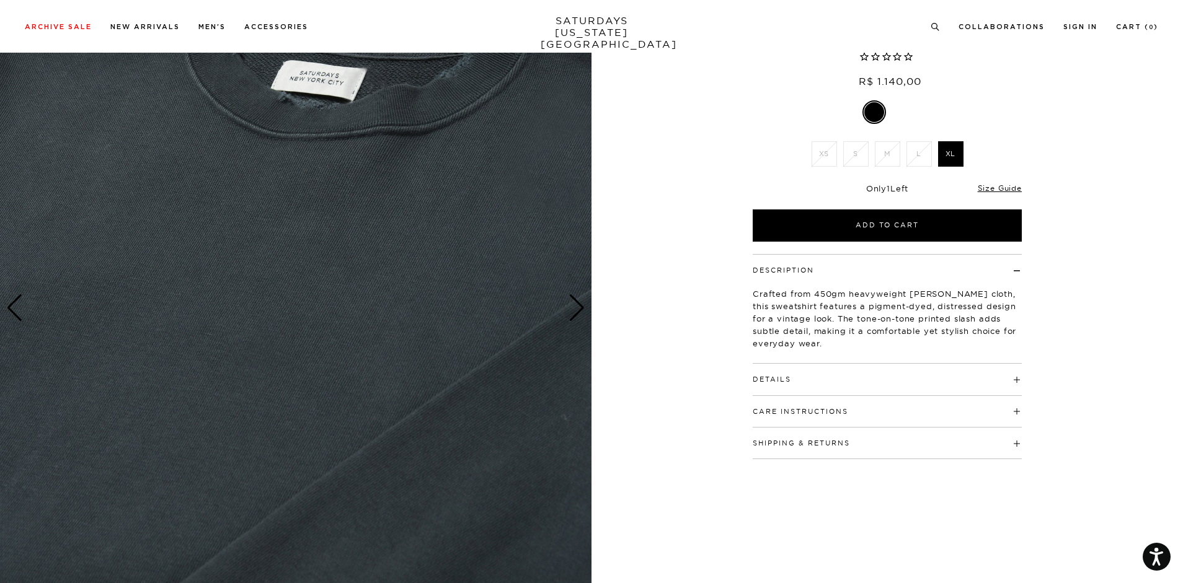
click at [572, 299] on div "Next slide" at bounding box center [577, 308] width 17 height 27
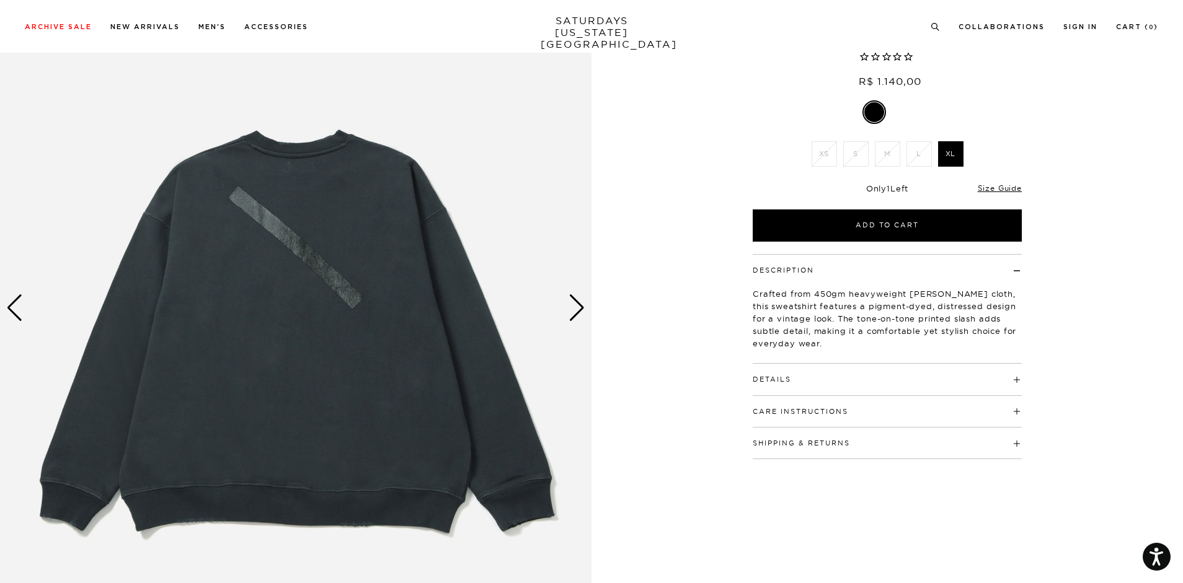
click at [572, 299] on div "Next slide" at bounding box center [577, 308] width 17 height 27
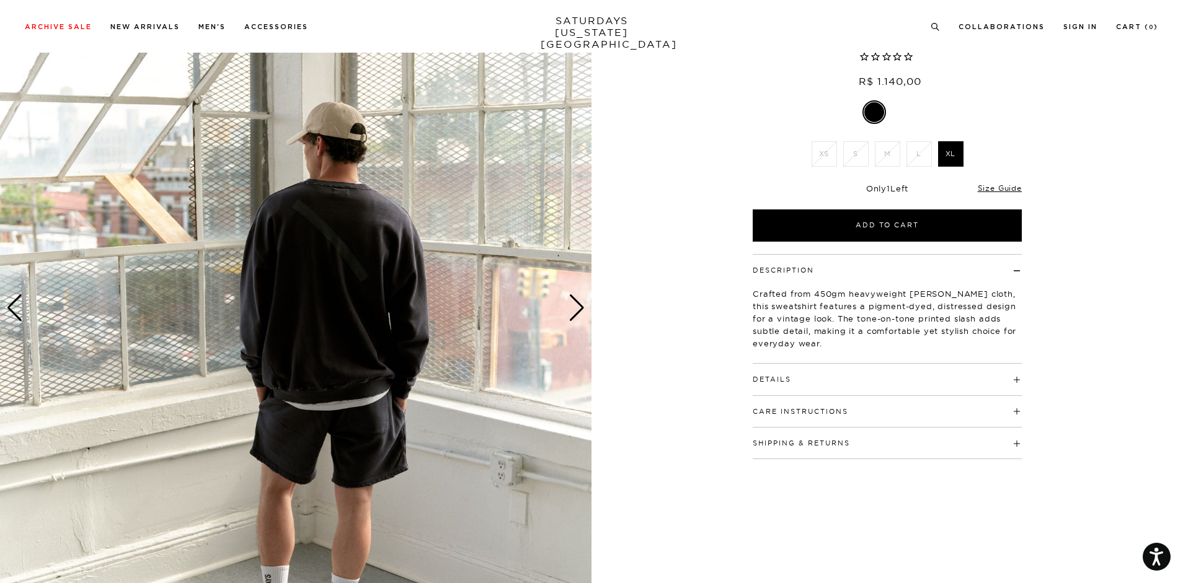
click at [572, 299] on div "Next slide" at bounding box center [577, 308] width 17 height 27
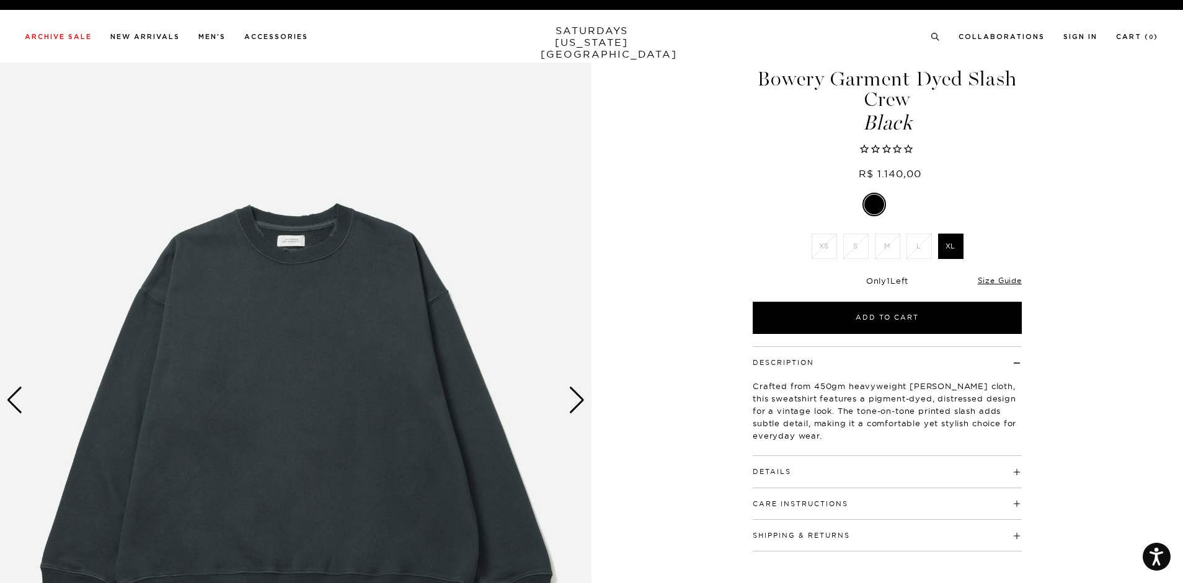
scroll to position [0, 0]
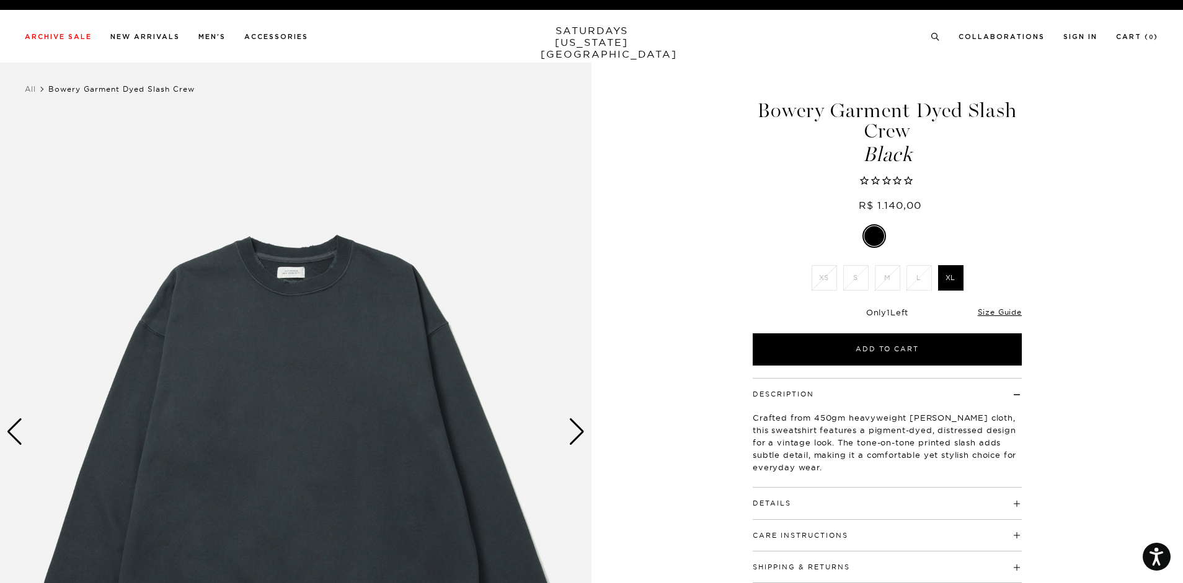
click at [602, 33] on link "SATURDAYS [US_STATE][GEOGRAPHIC_DATA]" at bounding box center [592, 42] width 102 height 35
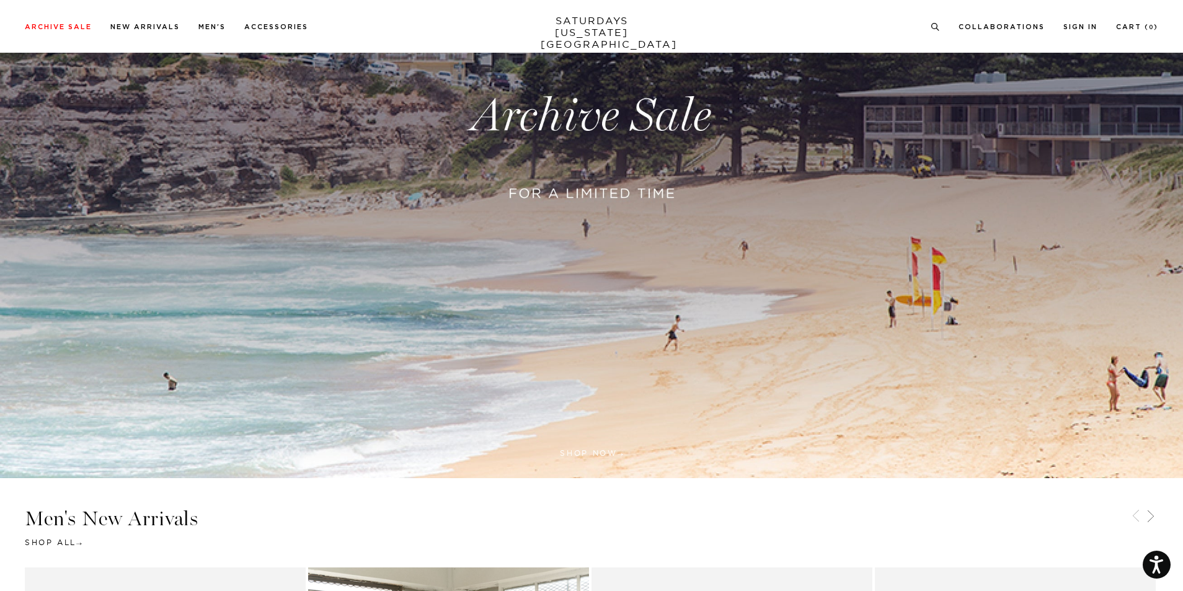
scroll to position [310, 0]
